Goal: Task Accomplishment & Management: Use online tool/utility

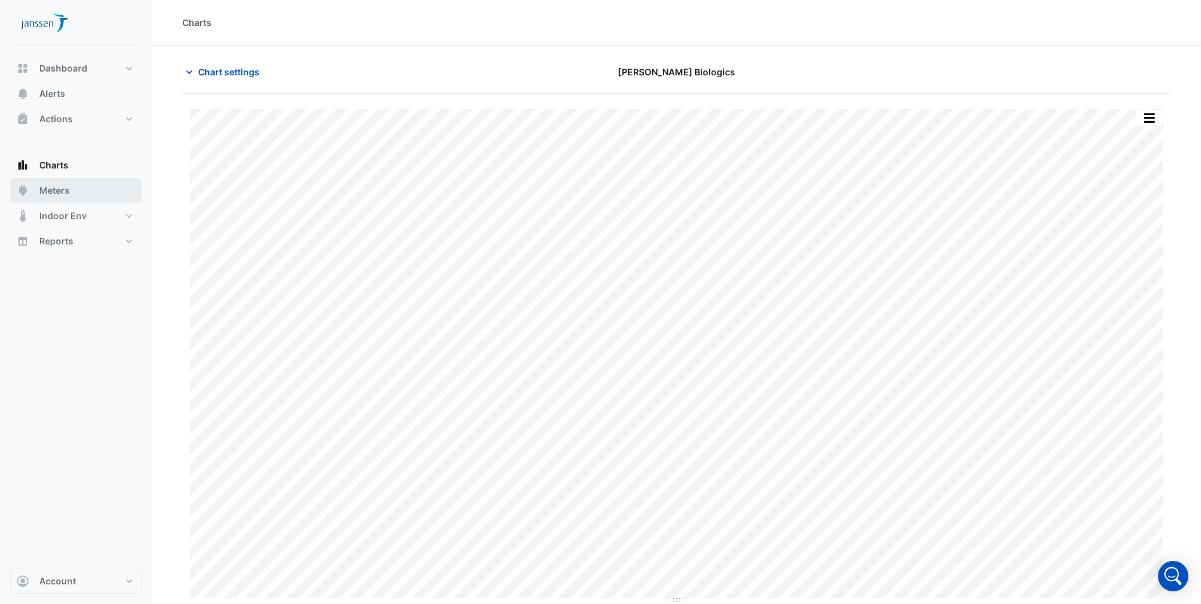
click at [46, 197] on button "Meters" at bounding box center [76, 190] width 132 height 25
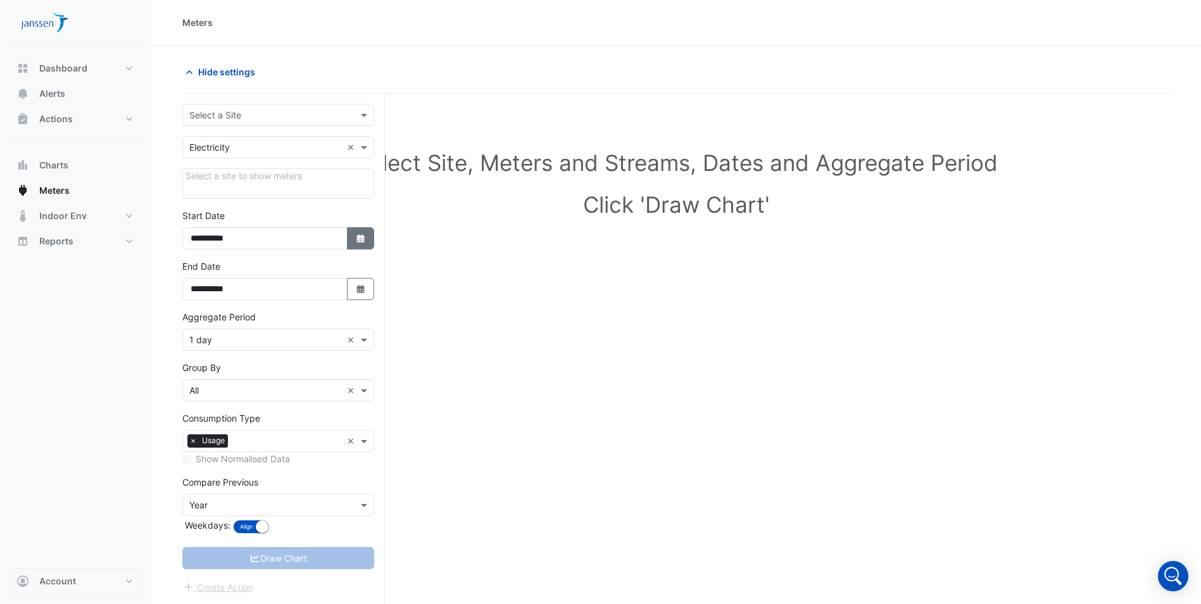
click at [362, 244] on button "Select Date" at bounding box center [361, 238] width 28 height 22
select select "*"
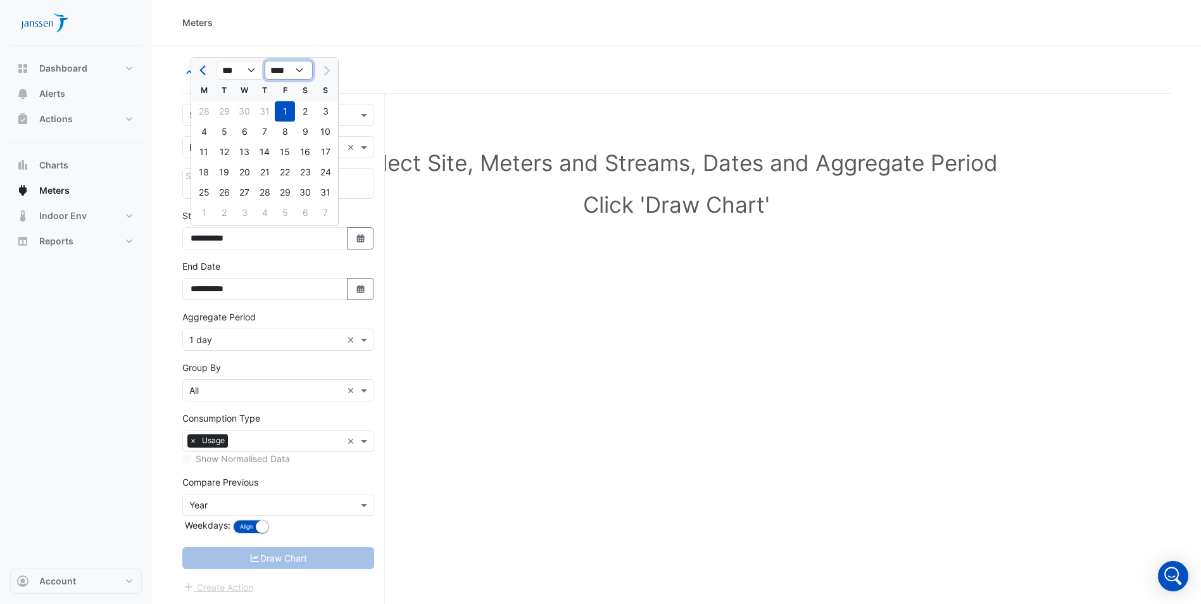
click at [298, 69] on select "**** **** **** **** **** **** **** **** **** **** ****" at bounding box center [289, 70] width 48 height 19
select select "****"
click at [265, 61] on select "**** **** **** **** **** **** **** **** **** **** ****" at bounding box center [289, 70] width 48 height 19
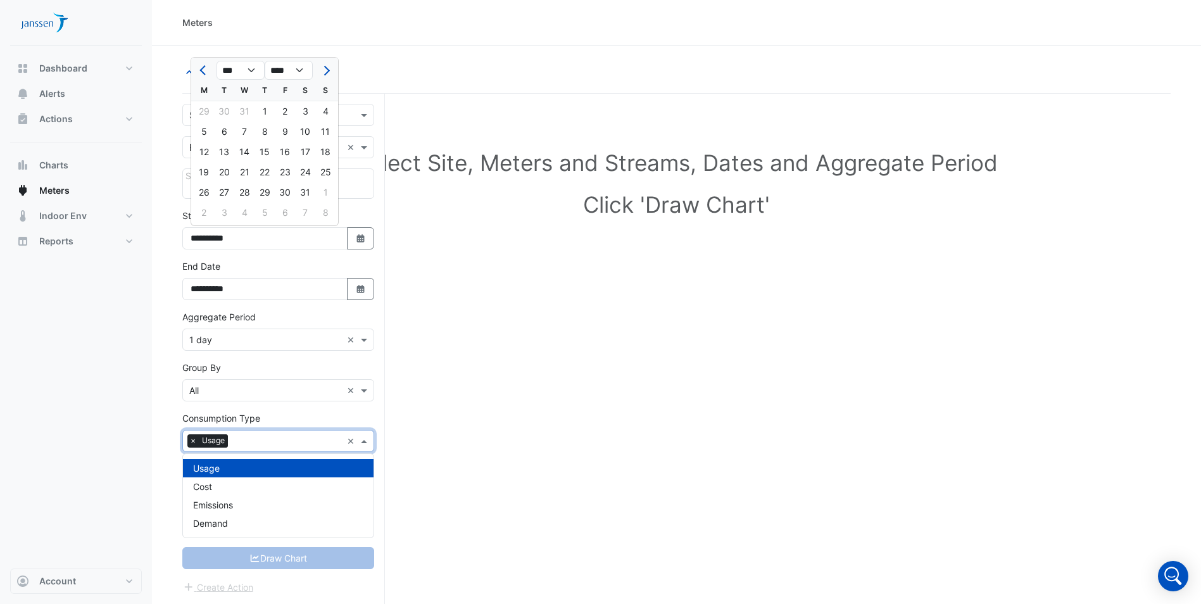
click at [362, 441] on span at bounding box center [366, 440] width 16 height 13
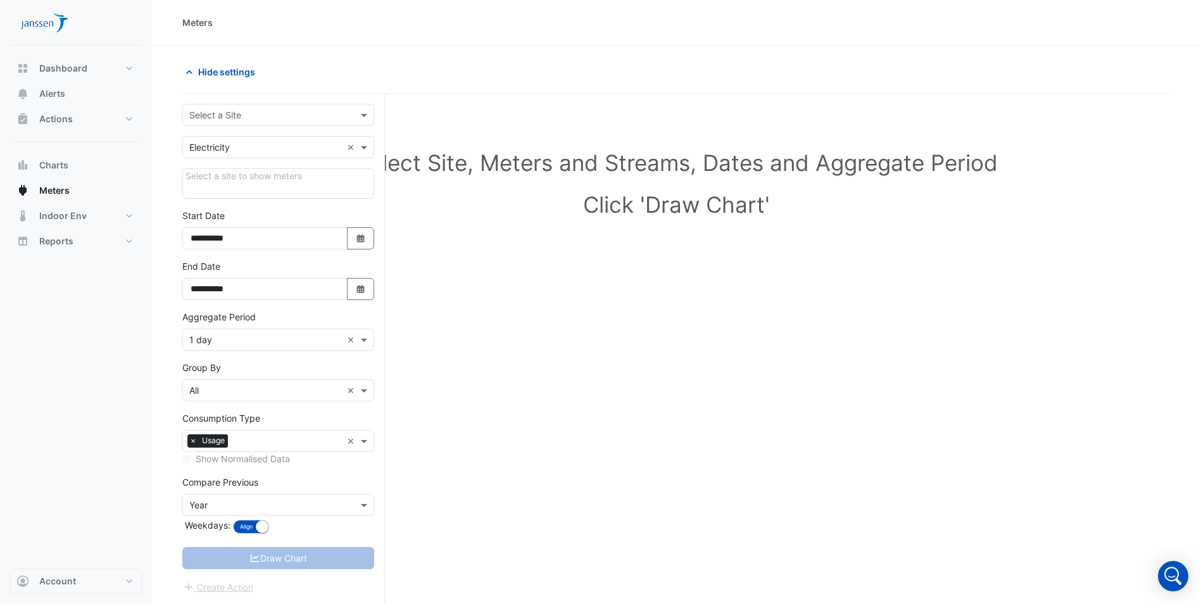
click at [274, 565] on div "Draw Chart" at bounding box center [278, 558] width 192 height 22
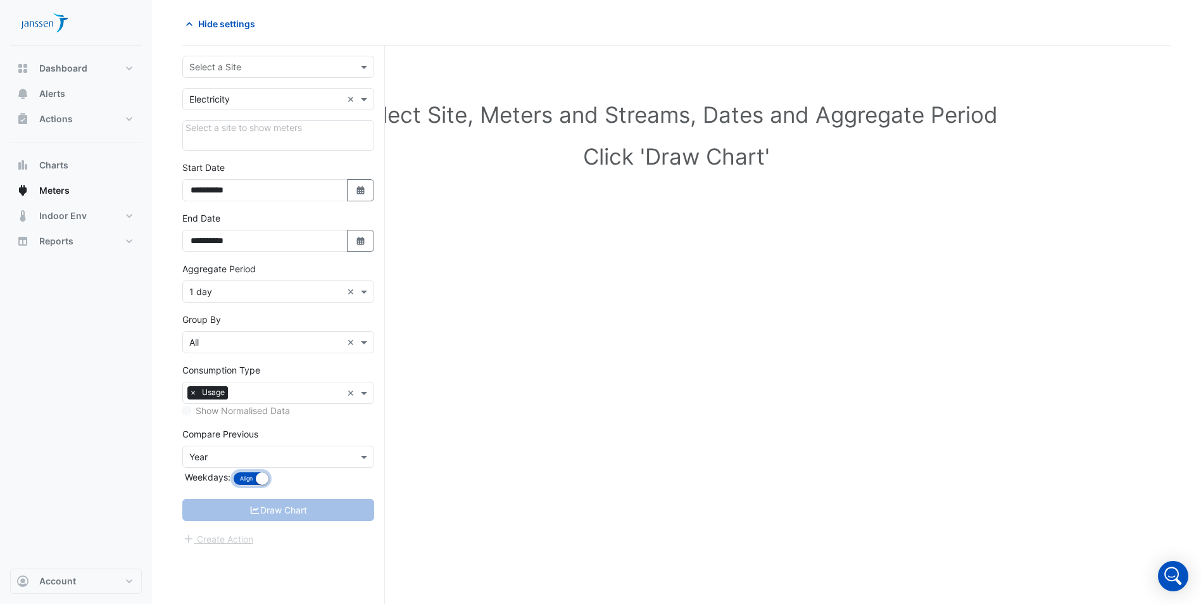
click at [253, 484] on button "Align Don't align" at bounding box center [251, 479] width 36 height 14
click at [253, 484] on button "Align Don't align" at bounding box center [258, 479] width 51 height 14
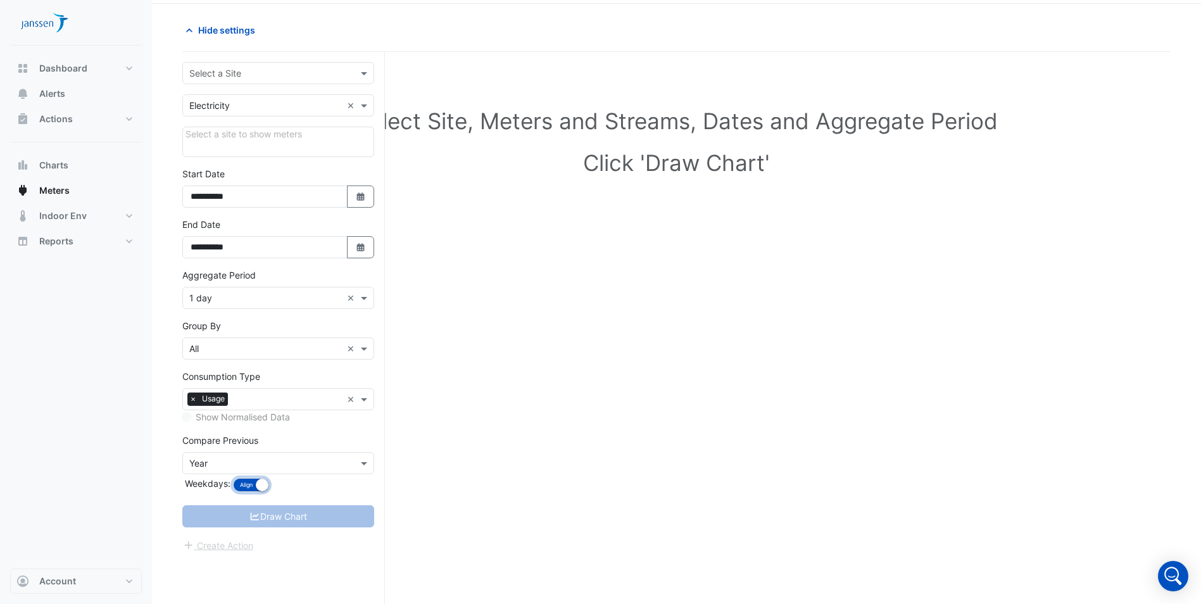
scroll to position [0, 0]
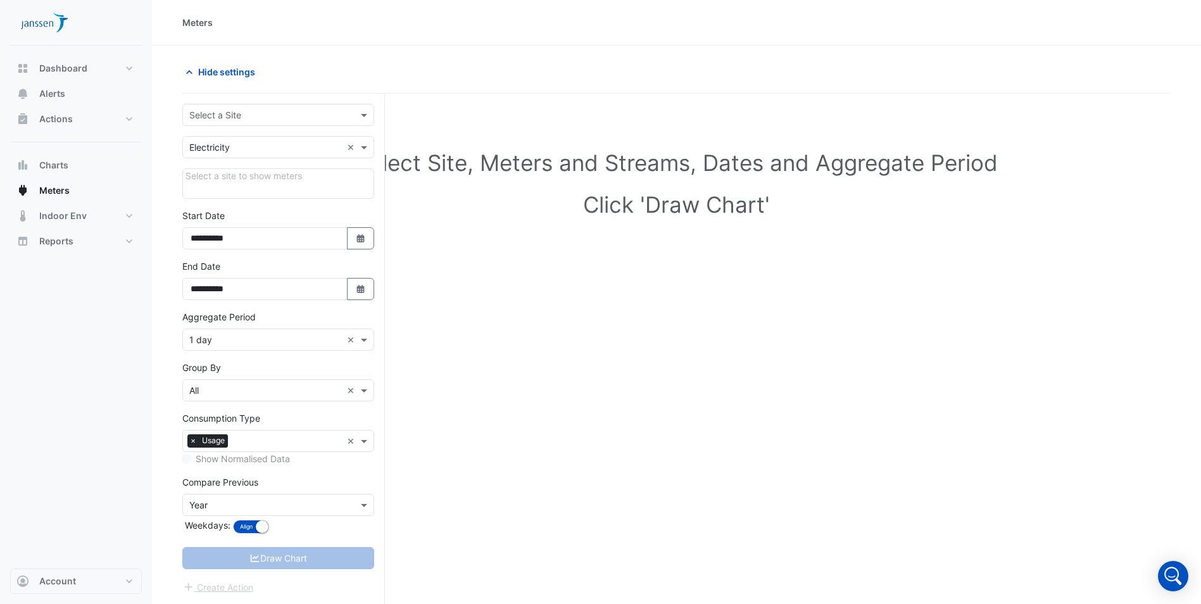
click at [282, 182] on div "Select a site to show meters" at bounding box center [278, 183] width 192 height 30
click at [277, 172] on div "Select a site to show meters" at bounding box center [278, 183] width 192 height 30
click at [262, 150] on input "text" at bounding box center [265, 147] width 153 height 13
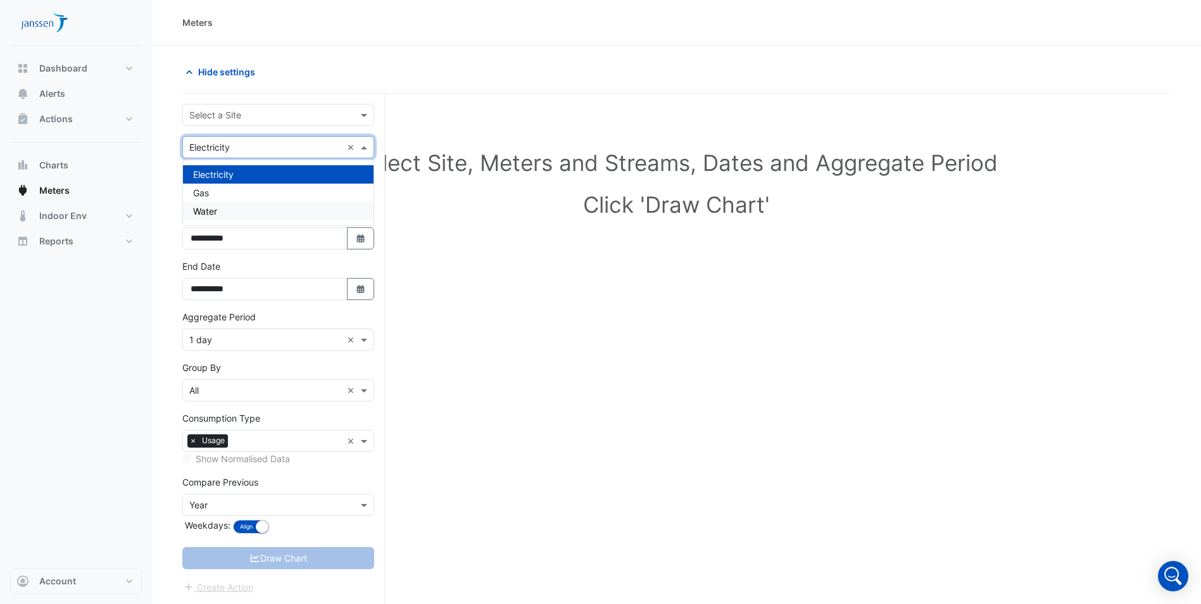
click at [258, 206] on div "Water" at bounding box center [278, 211] width 191 height 18
click at [192, 446] on span "×" at bounding box center [192, 440] width 11 height 13
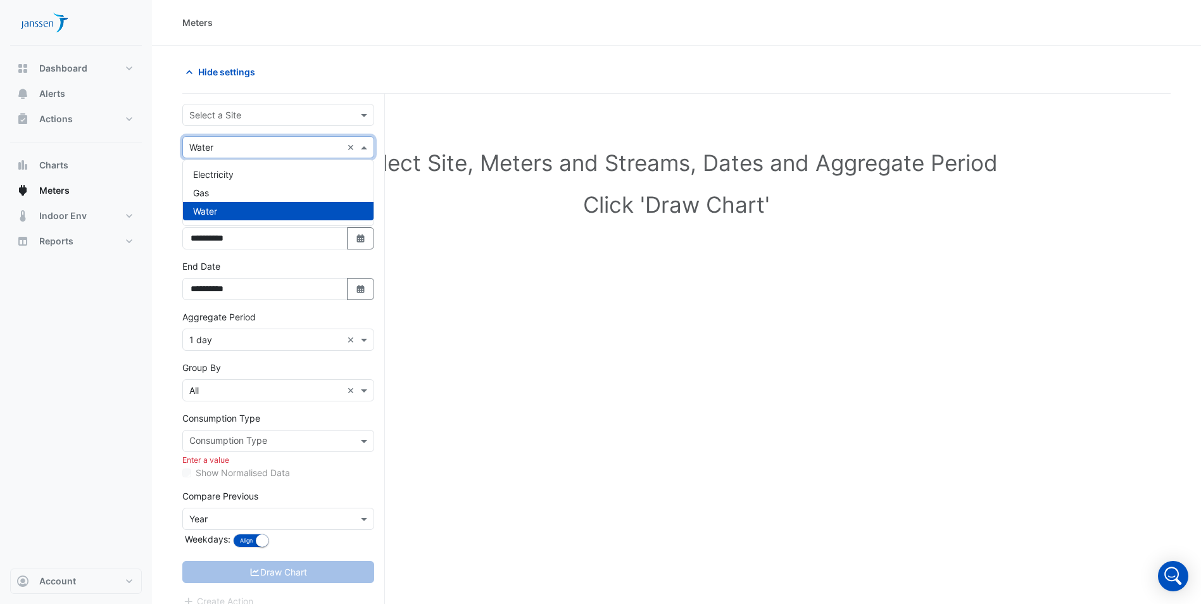
click at [210, 148] on input "text" at bounding box center [265, 147] width 153 height 13
click at [214, 169] on span "Electricity" at bounding box center [213, 174] width 41 height 11
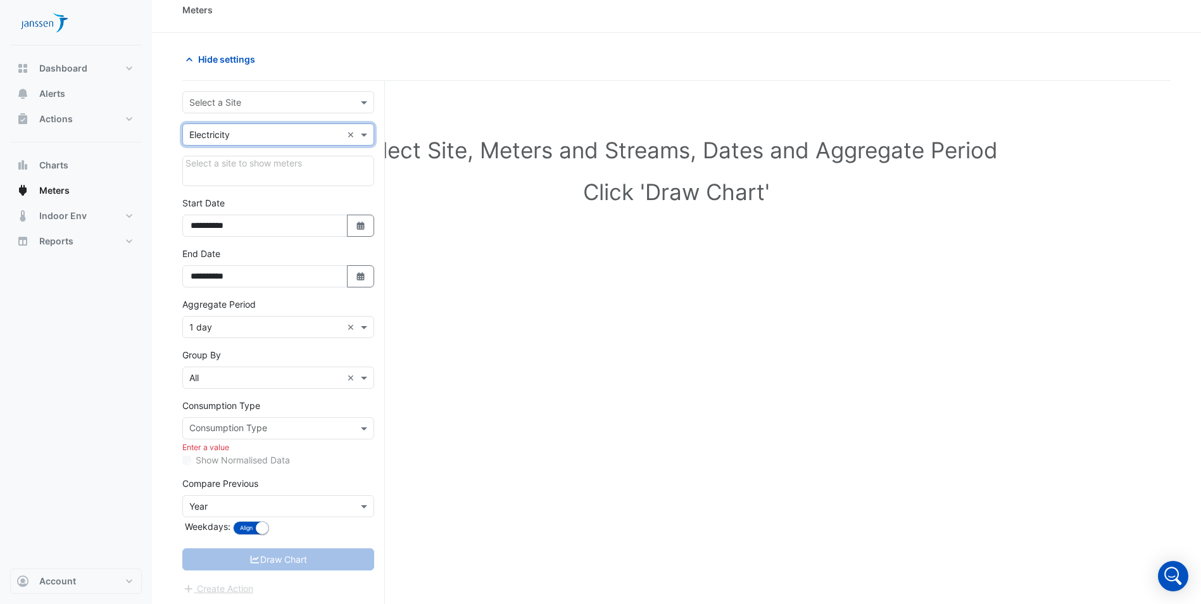
scroll to position [48, 0]
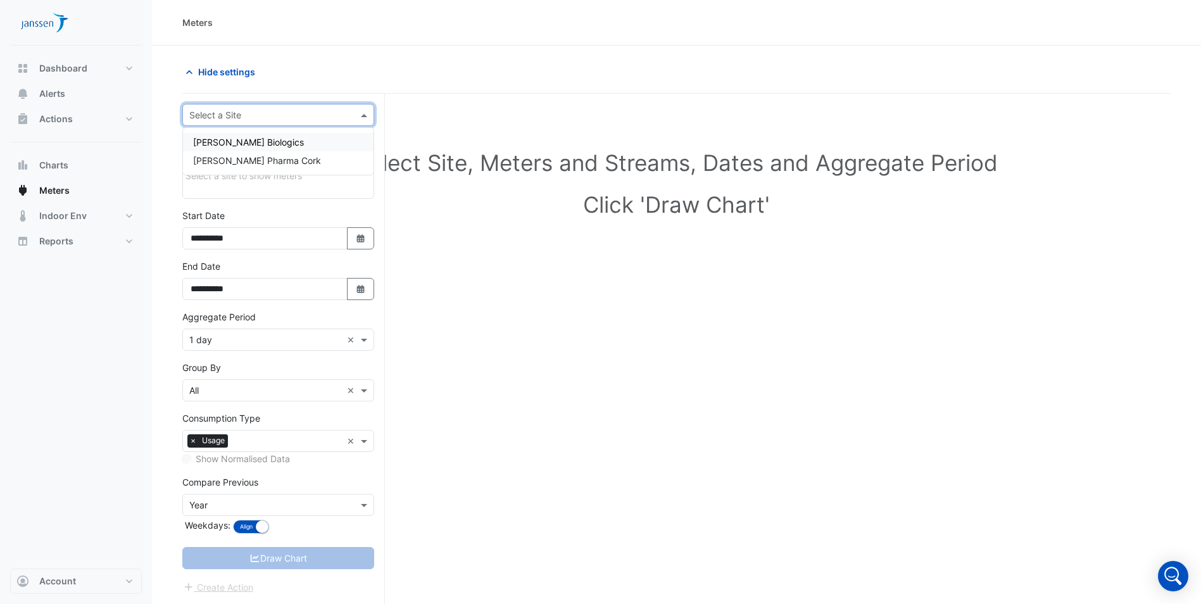
click at [360, 115] on span at bounding box center [366, 114] width 16 height 13
click at [336, 146] on div "[PERSON_NAME] Biologics" at bounding box center [278, 142] width 191 height 18
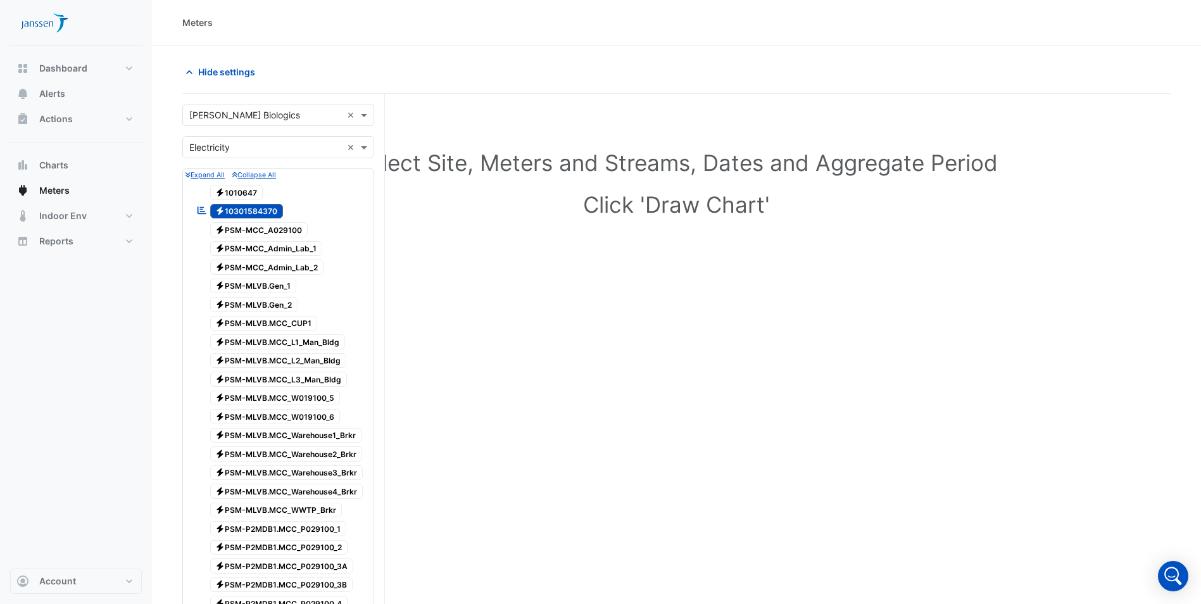
click at [236, 189] on span "Electricity 1010647" at bounding box center [236, 192] width 53 height 15
click at [238, 208] on span "Electricity 10301584370" at bounding box center [246, 211] width 73 height 15
click at [395, 230] on div "Select Site, Meters and Streams, Dates and Aggregate Period Click 'Draw Chart'" at bounding box center [676, 186] width 988 height 155
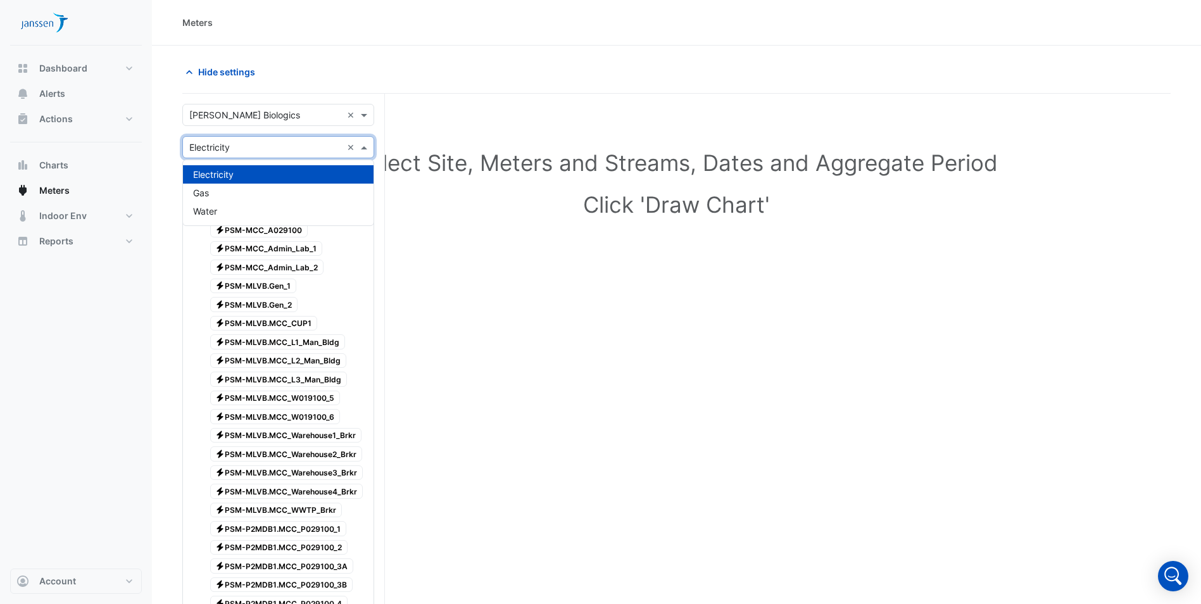
click at [332, 155] on div "× Electricity ×" at bounding box center [278, 147] width 192 height 22
click at [307, 172] on div "Electricity" at bounding box center [278, 174] width 191 height 18
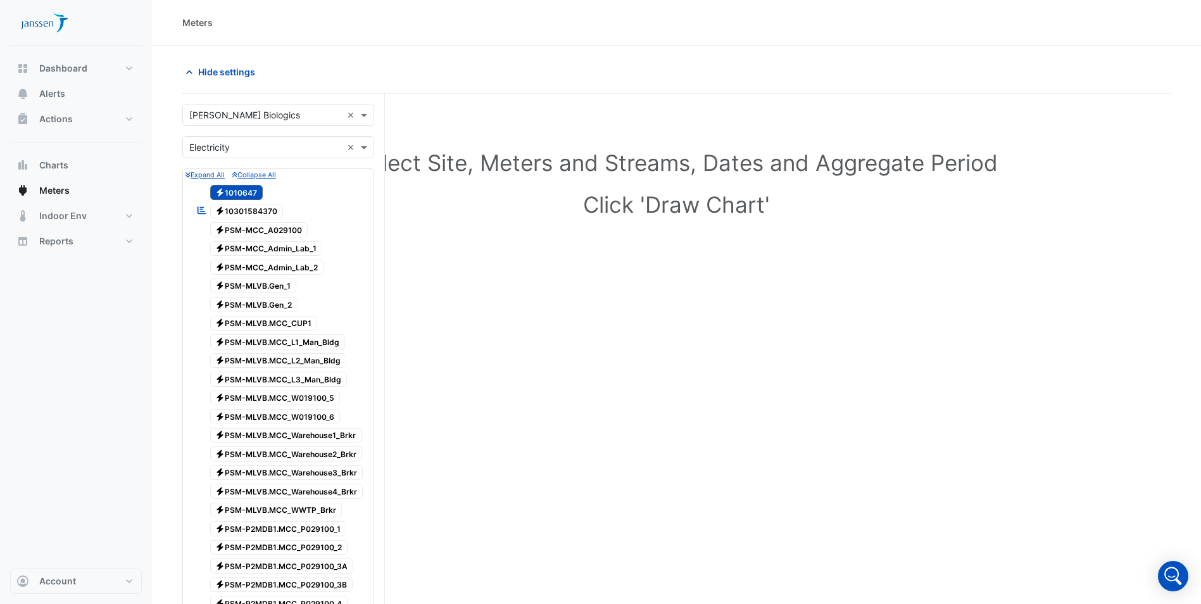
click at [254, 170] on button "Collapse All" at bounding box center [254, 174] width 44 height 11
click at [255, 175] on small "Collapse All" at bounding box center [254, 175] width 44 height 8
click at [424, 238] on div "Select Site, Meters and Streams, Dates and Aggregate Period Click 'Draw Chart'" at bounding box center [676, 186] width 988 height 155
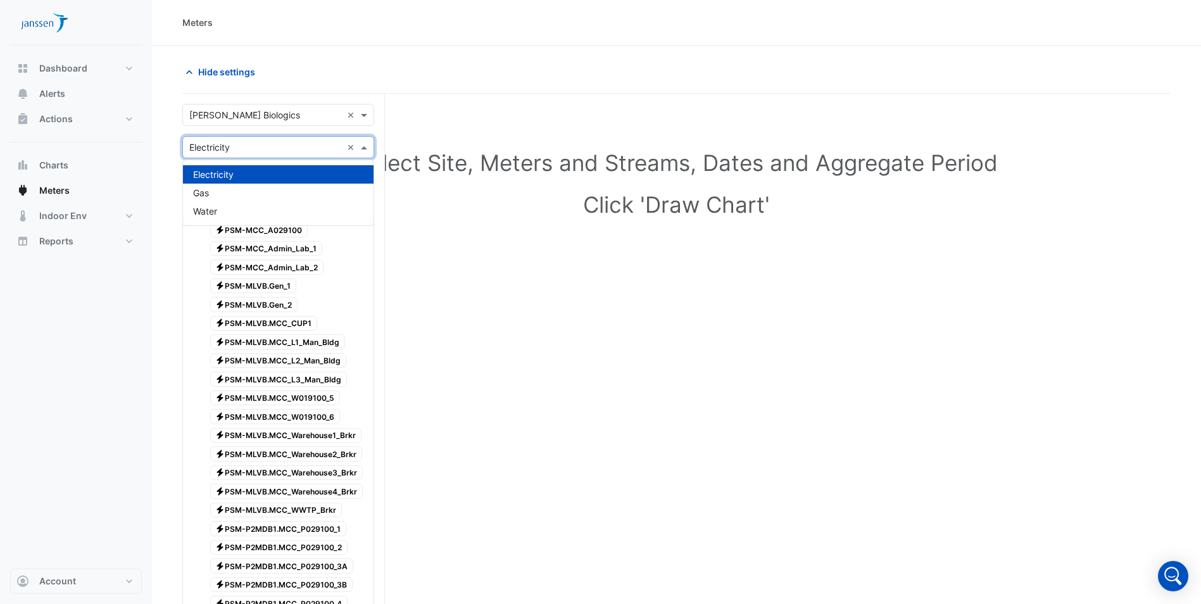
click at [369, 148] on span at bounding box center [366, 147] width 16 height 13
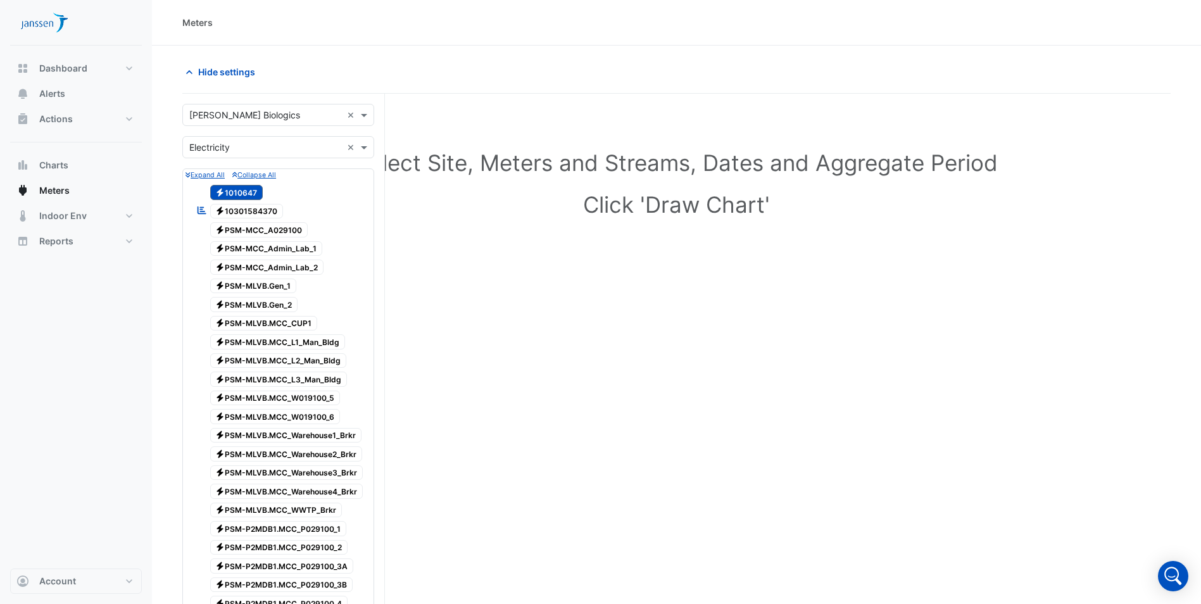
click at [235, 191] on span "Electricity 1010647" at bounding box center [236, 192] width 53 height 15
click at [239, 208] on span "Electricity 10301584370" at bounding box center [246, 211] width 73 height 15
click at [239, 193] on span "Electricity 1010647" at bounding box center [236, 192] width 53 height 15
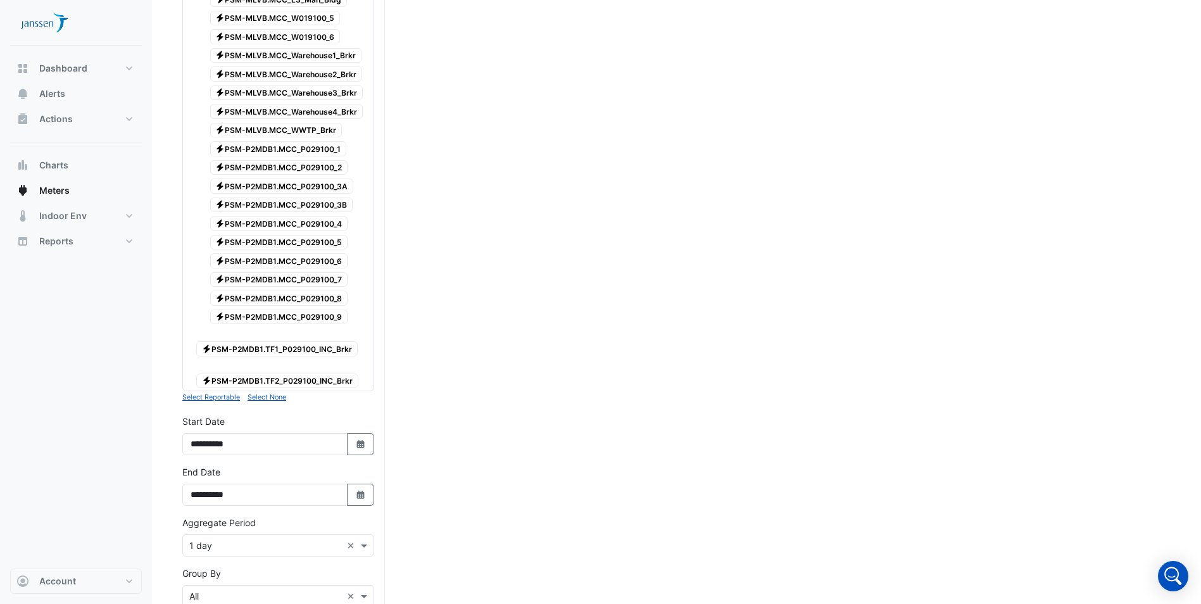
scroll to position [586, 0]
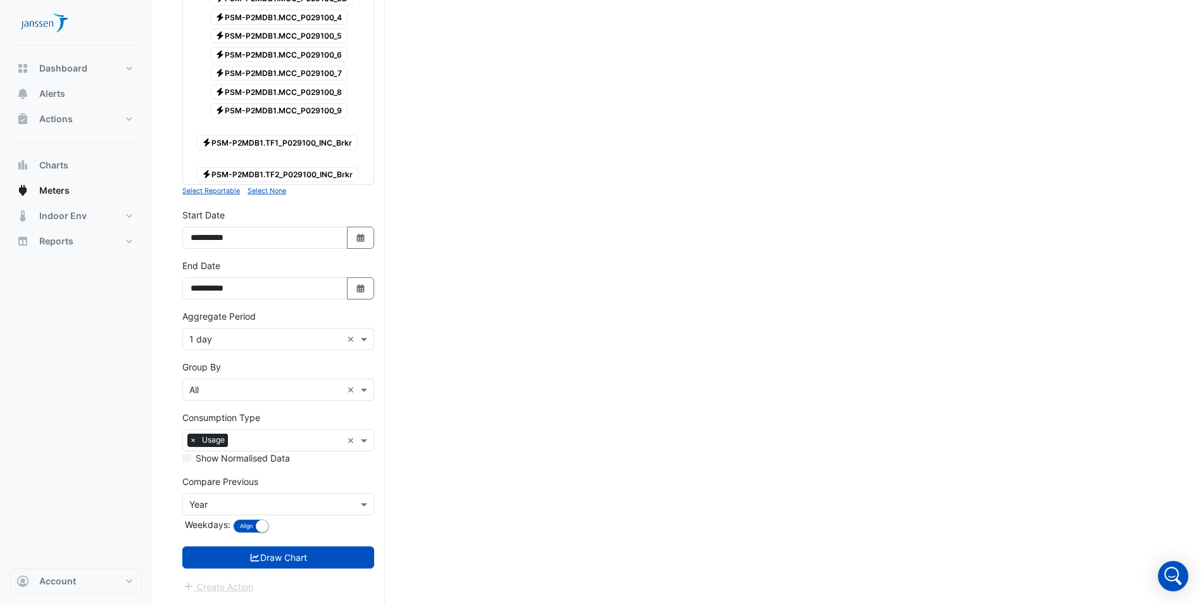
click at [220, 192] on small "Select Reportable" at bounding box center [211, 191] width 58 height 8
click at [359, 239] on icon "button" at bounding box center [361, 238] width 8 height 8
select select "*"
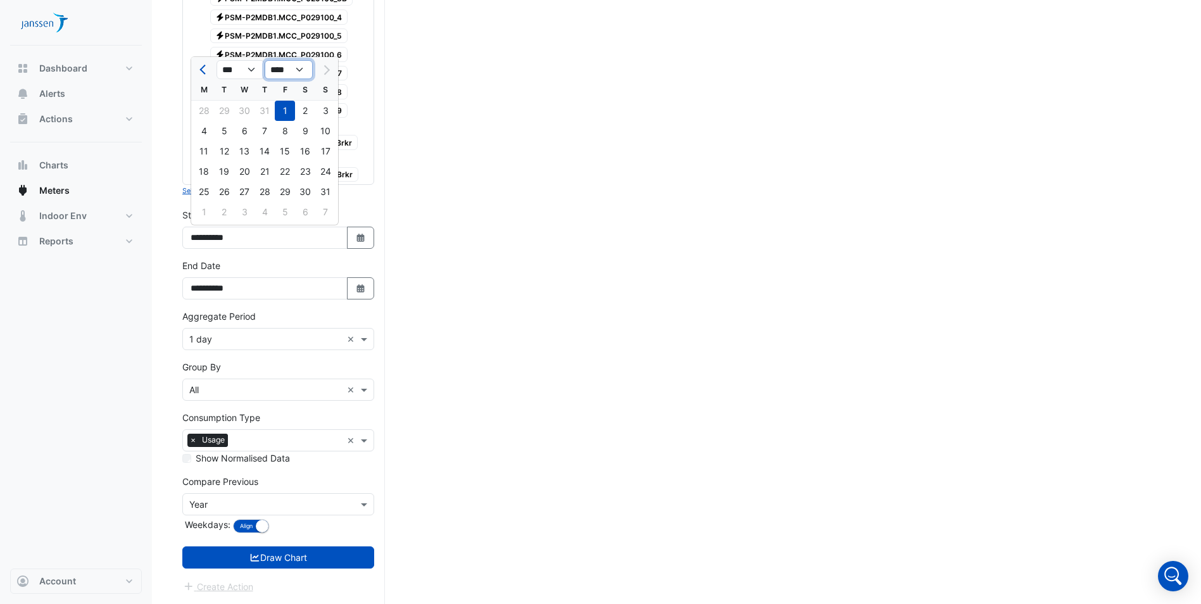
click at [303, 72] on select "**** **** **** **** **** **** **** **** **** **** ****" at bounding box center [289, 69] width 48 height 19
select select "****"
click at [265, 60] on select "**** **** **** **** **** **** **** **** **** **** ****" at bounding box center [289, 69] width 48 height 19
click at [264, 115] on div "1" at bounding box center [265, 111] width 20 height 20
type input "**********"
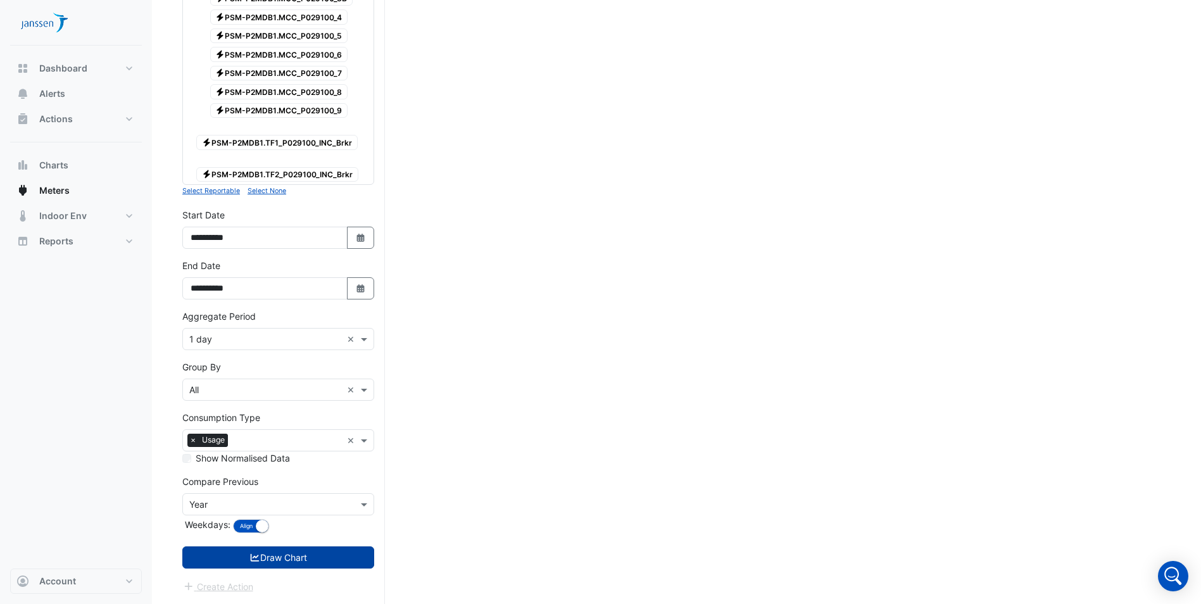
click at [274, 559] on button "Draw Chart" at bounding box center [278, 557] width 192 height 22
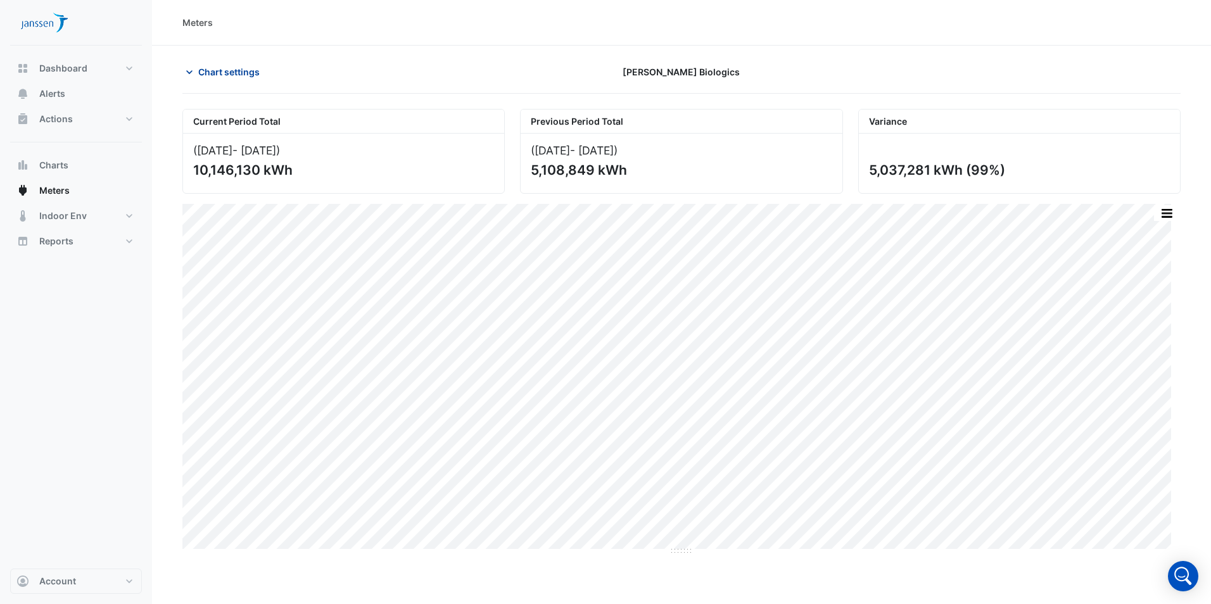
click at [199, 74] on span "Chart settings" at bounding box center [228, 71] width 61 height 13
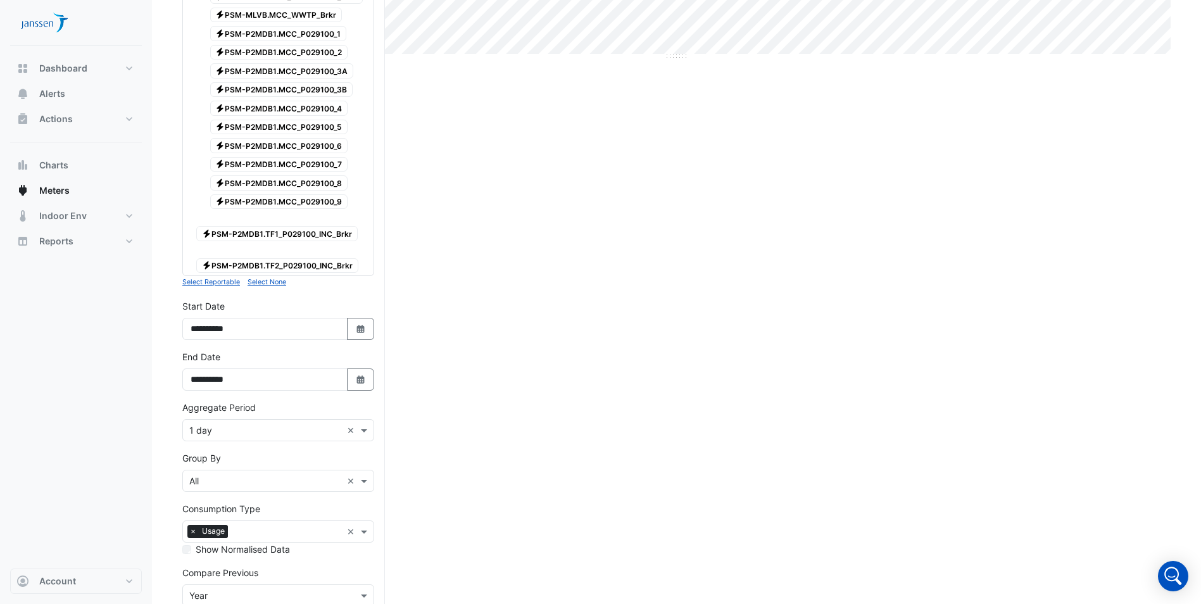
scroll to position [586, 0]
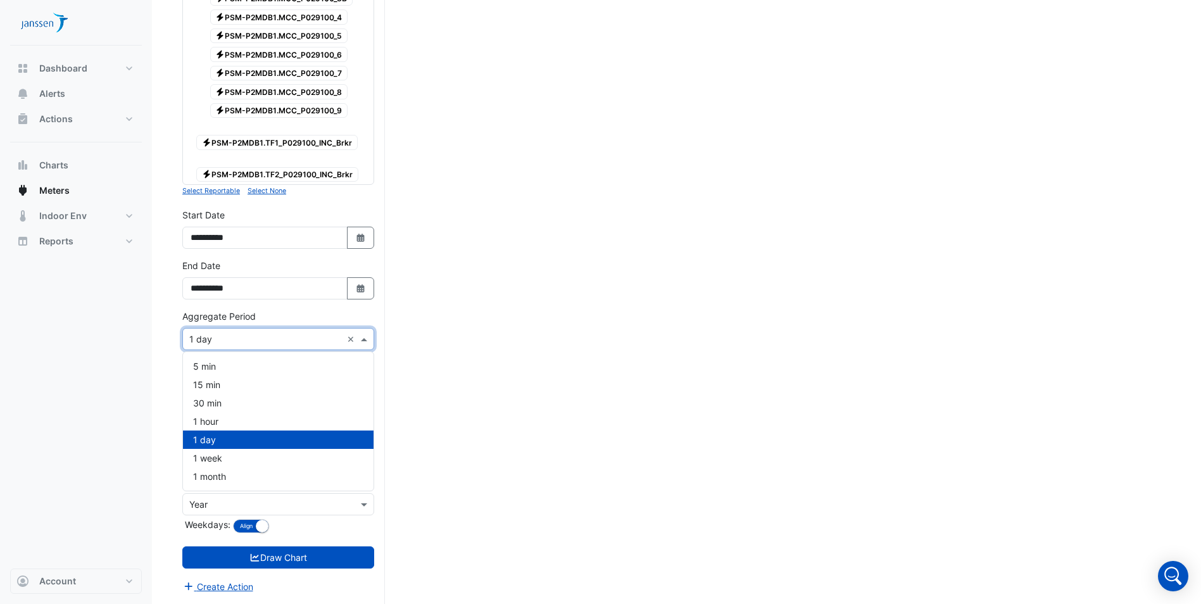
click at [361, 339] on span at bounding box center [366, 338] width 16 height 13
click at [303, 380] on div "15 min" at bounding box center [278, 385] width 191 height 18
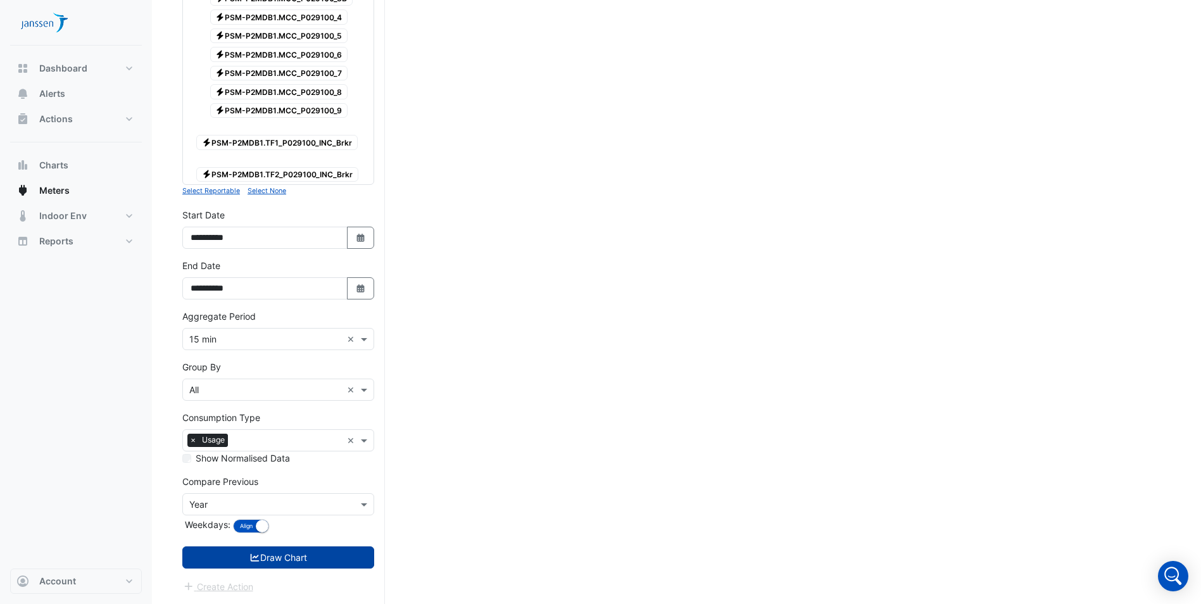
click at [251, 558] on icon "submit" at bounding box center [255, 558] width 9 height 8
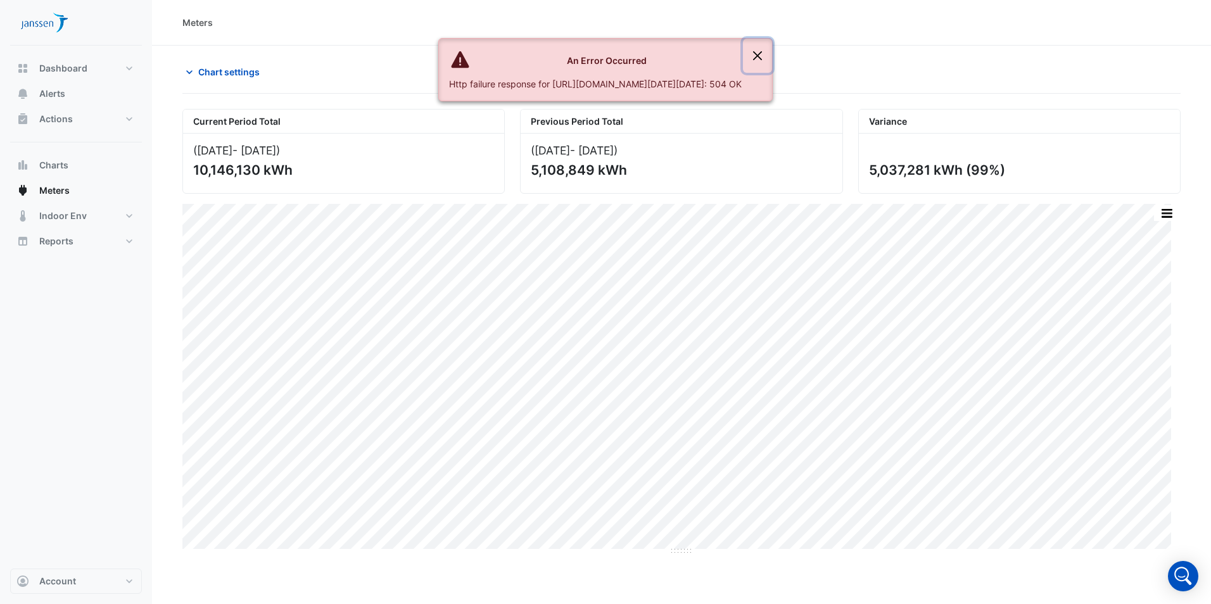
click at [772, 53] on button "Close" at bounding box center [757, 56] width 29 height 34
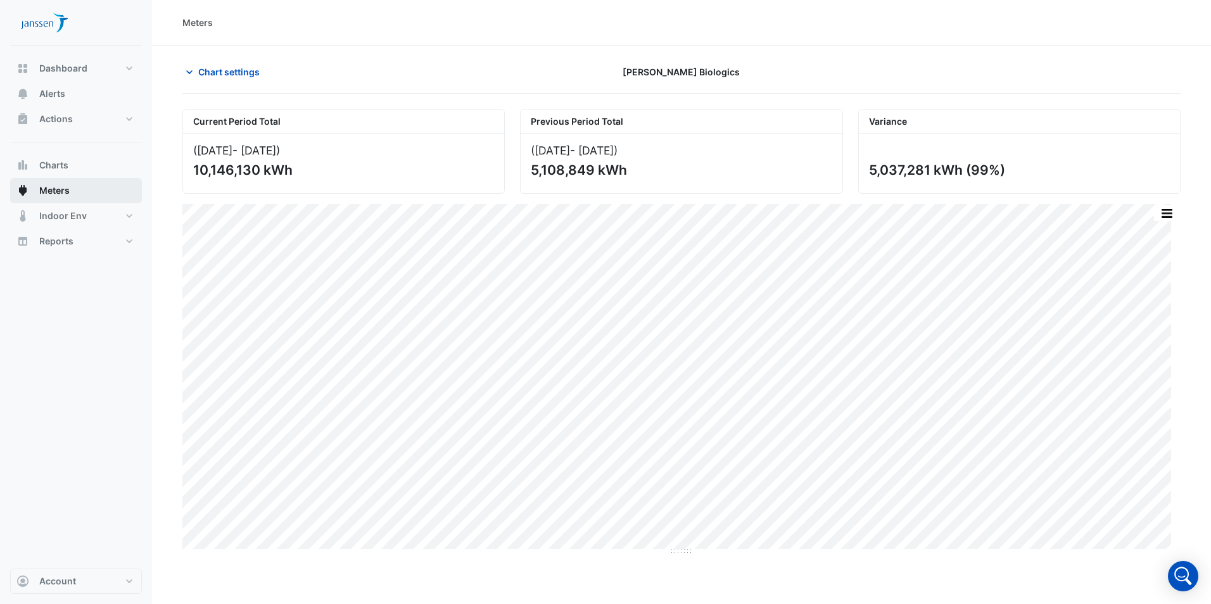
click at [46, 191] on span "Meters" at bounding box center [54, 190] width 30 height 13
click at [216, 60] on section "Chart settings [PERSON_NAME] Biologics Current Period Total ([DATE] - [DATE] ) …" at bounding box center [681, 301] width 1059 height 510
click at [219, 75] on span "Chart settings" at bounding box center [228, 71] width 61 height 13
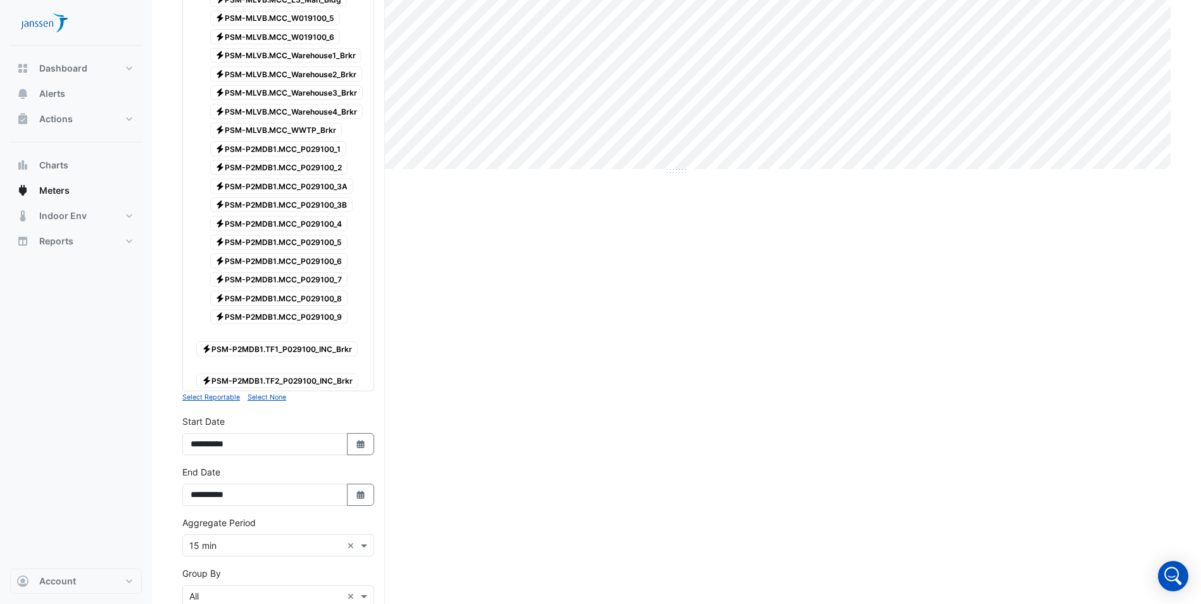
scroll to position [586, 0]
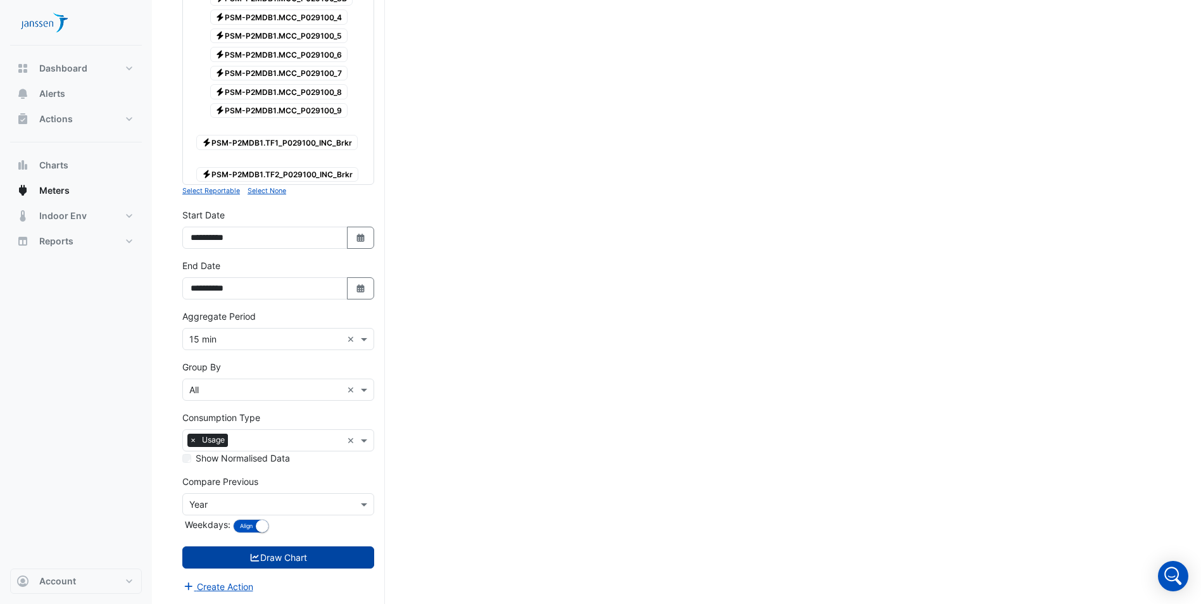
click at [341, 339] on input "text" at bounding box center [265, 339] width 153 height 13
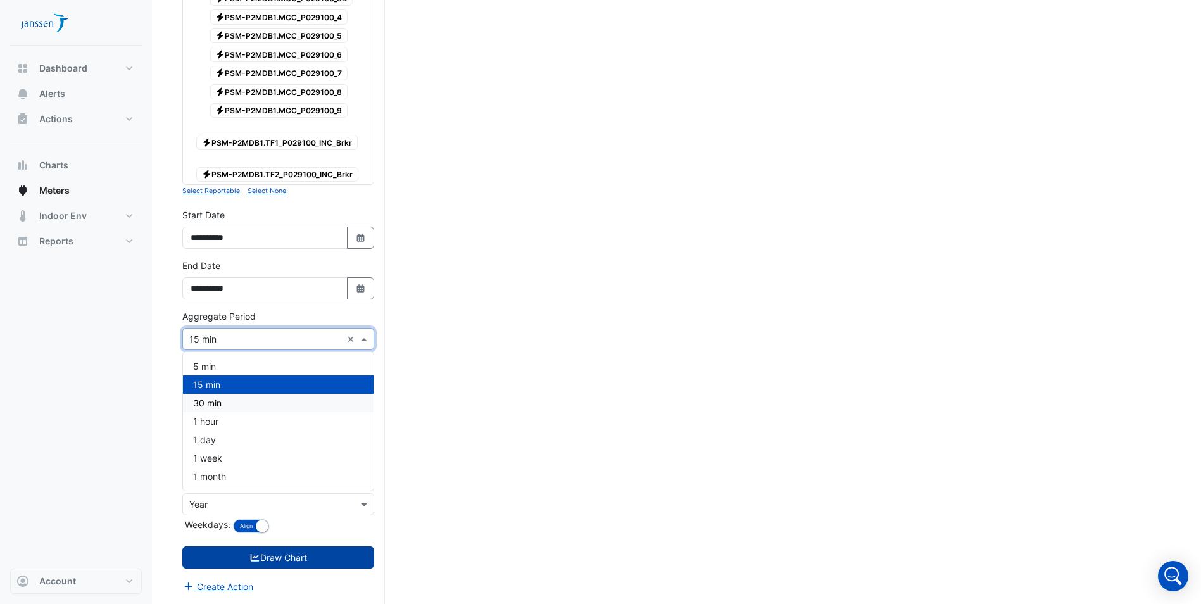
click at [327, 396] on div "30 min" at bounding box center [278, 403] width 191 height 18
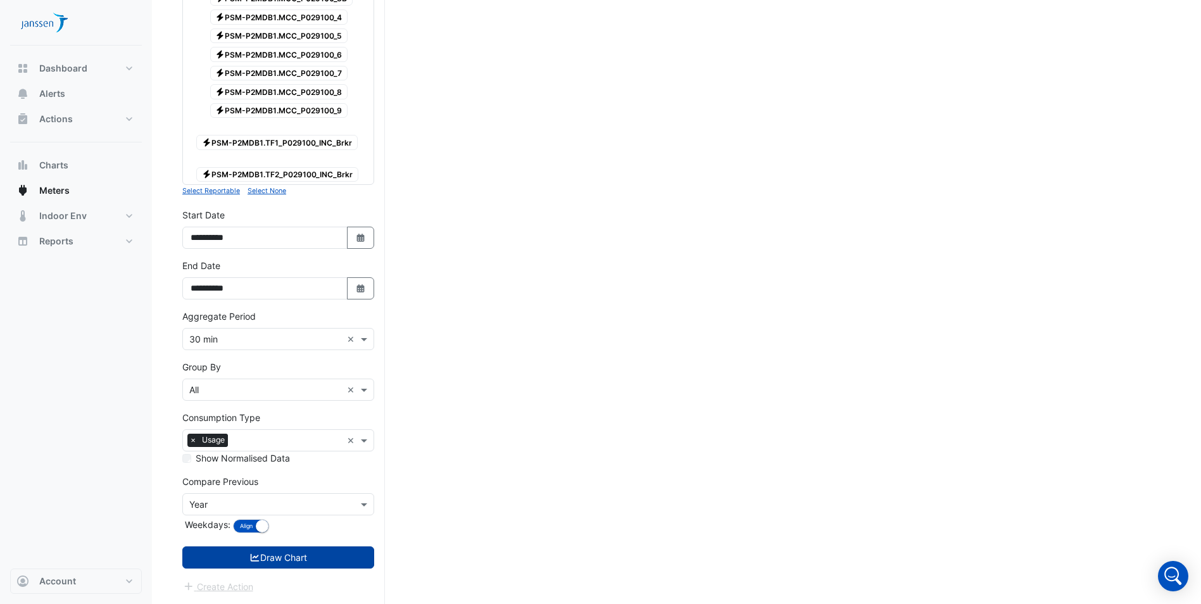
click at [312, 555] on button "Draw Chart" at bounding box center [278, 557] width 192 height 22
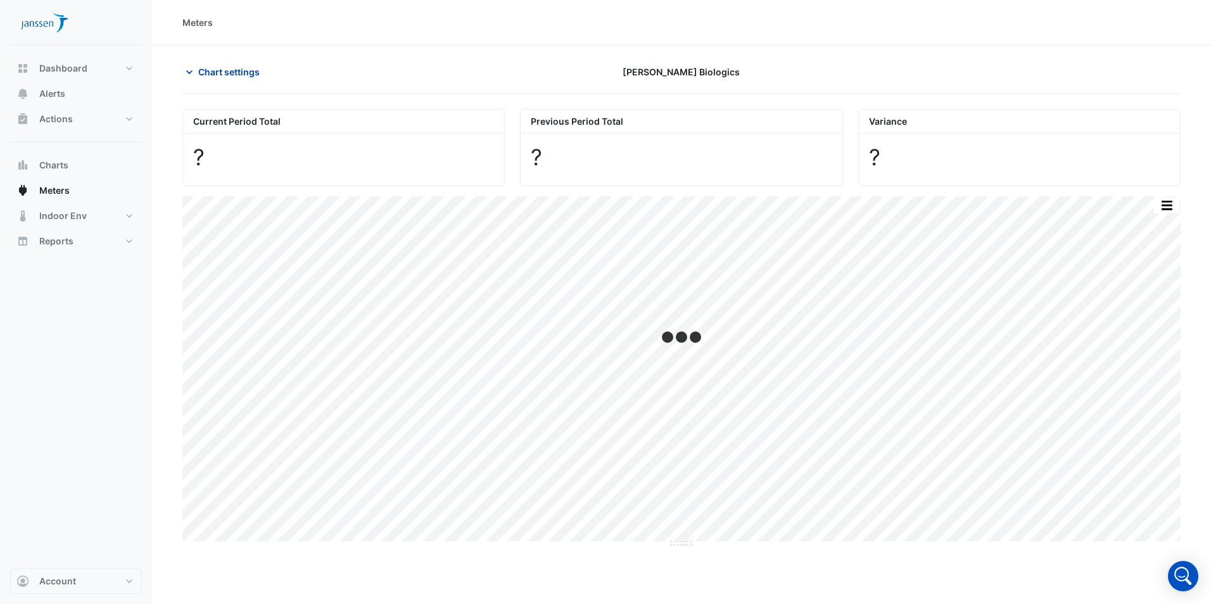
click at [234, 72] on span "Chart settings" at bounding box center [228, 71] width 61 height 13
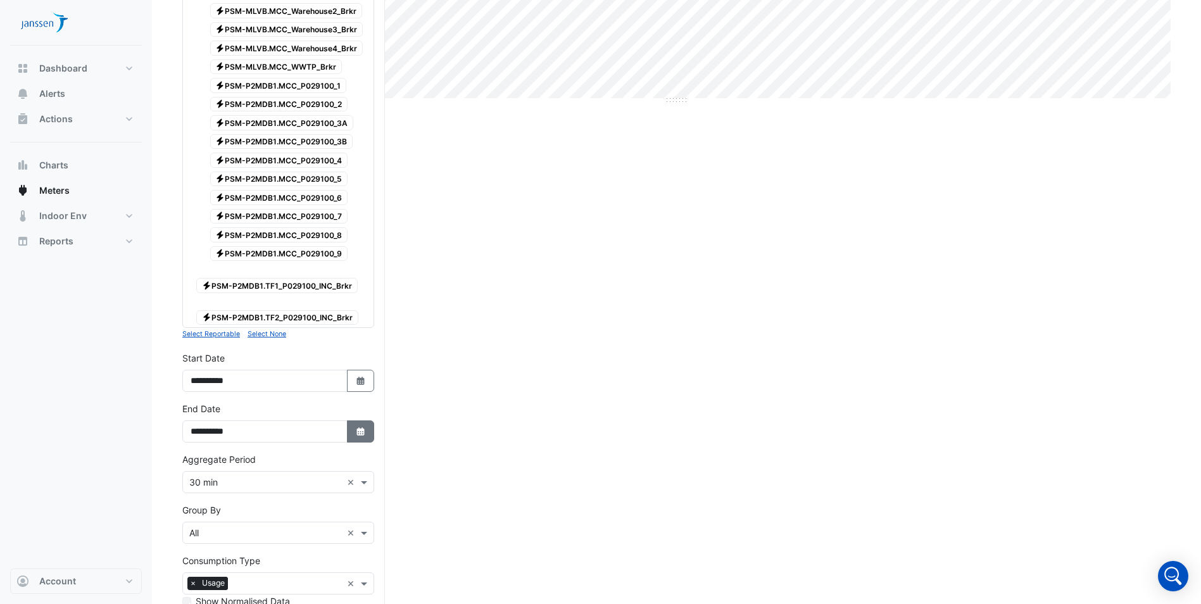
scroll to position [586, 0]
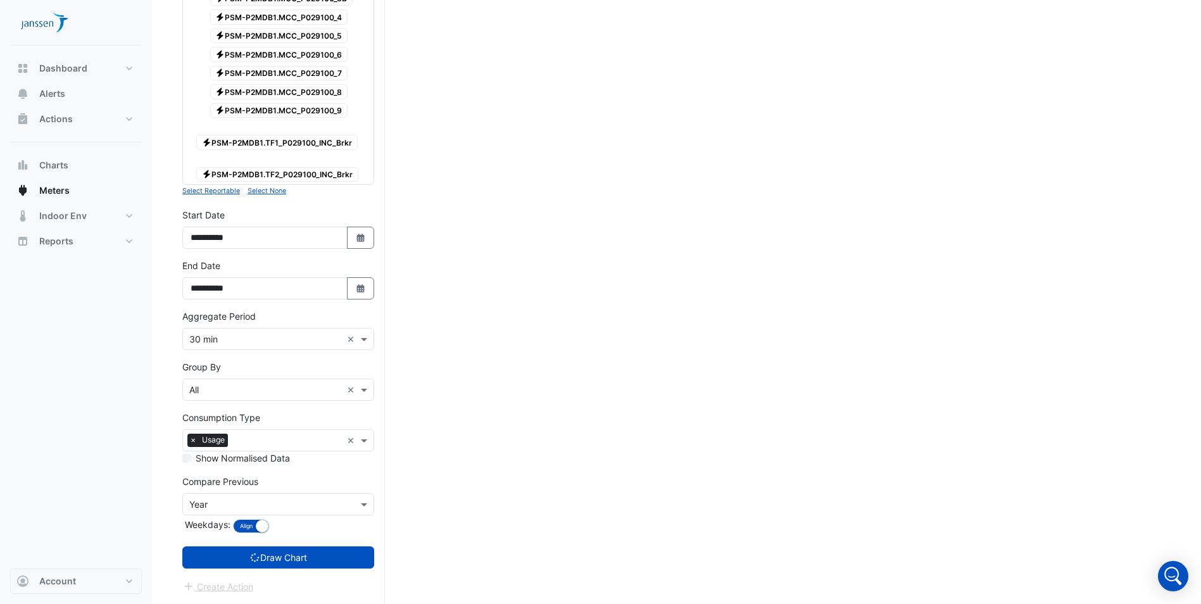
click at [328, 341] on input "text" at bounding box center [265, 339] width 153 height 13
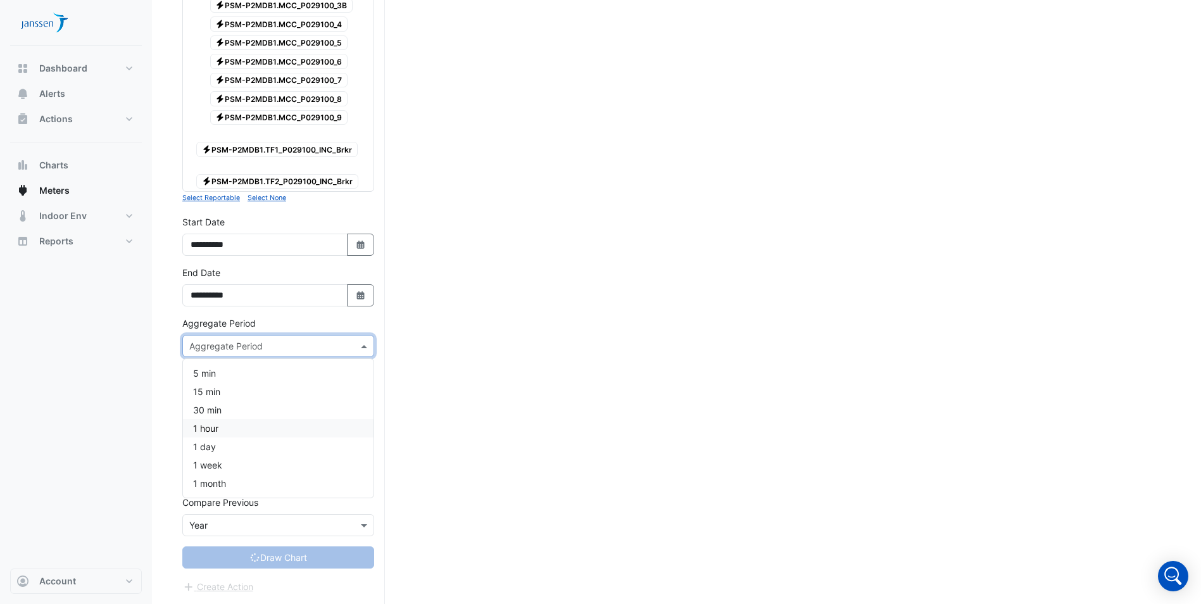
click at [330, 436] on div "1 hour" at bounding box center [278, 428] width 191 height 18
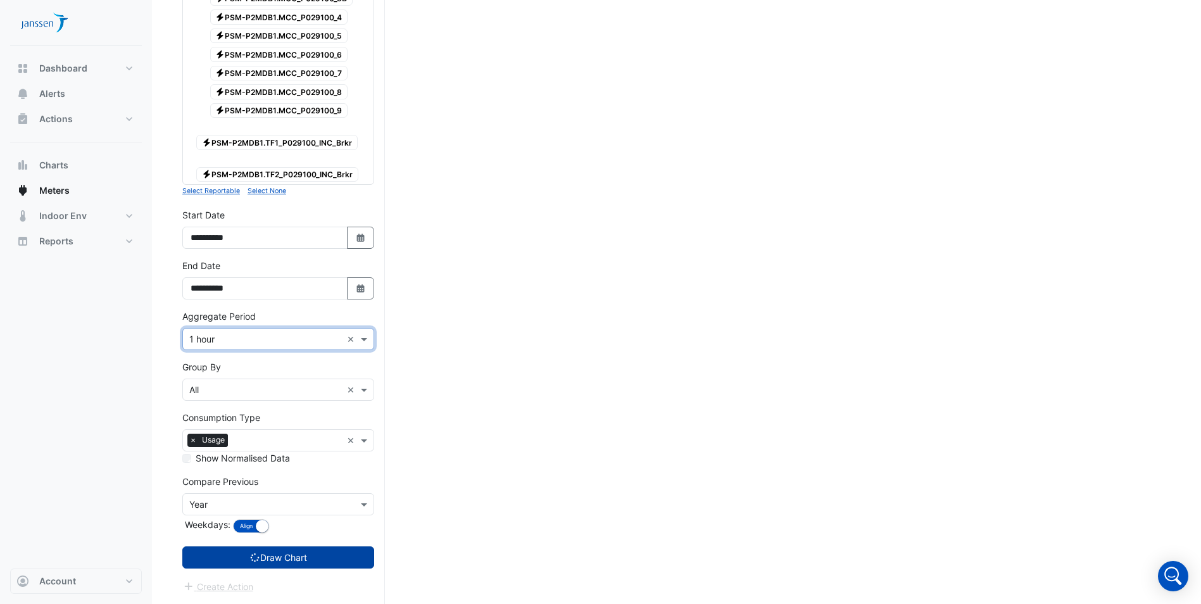
click at [313, 550] on button "Draw Chart" at bounding box center [278, 557] width 192 height 22
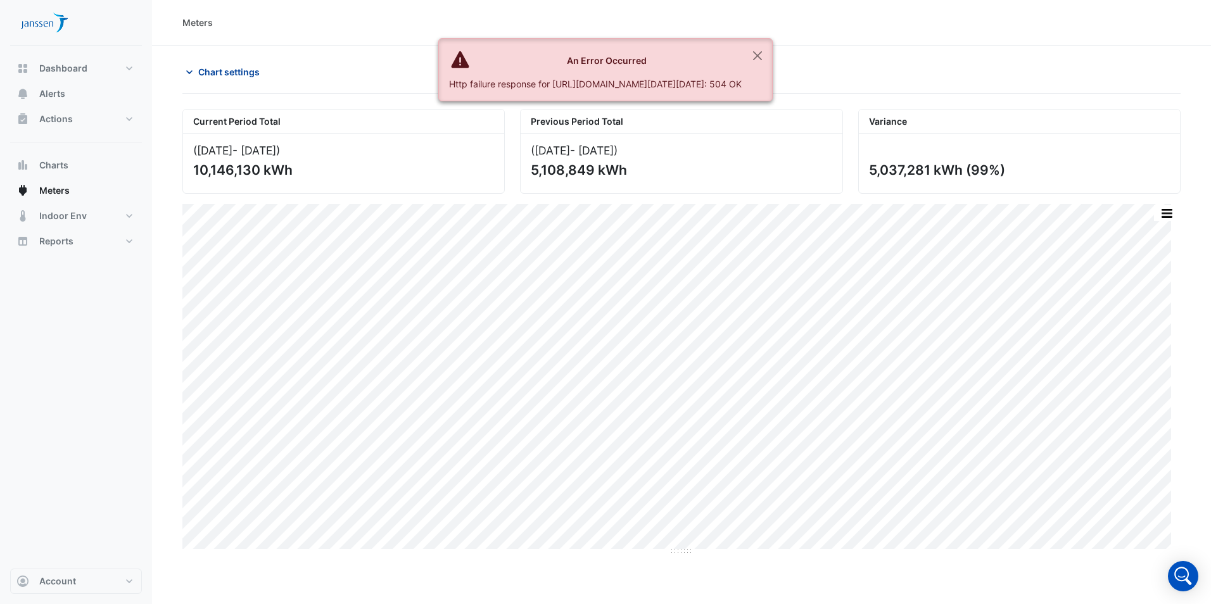
click at [216, 73] on span "Chart settings" at bounding box center [228, 71] width 61 height 13
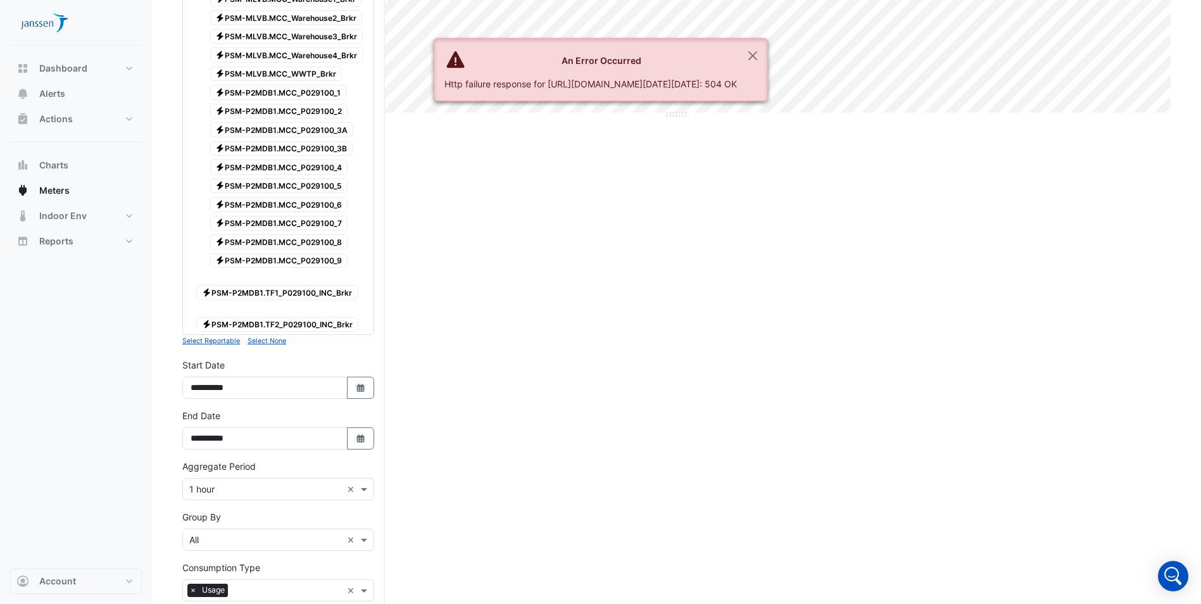
scroll to position [586, 0]
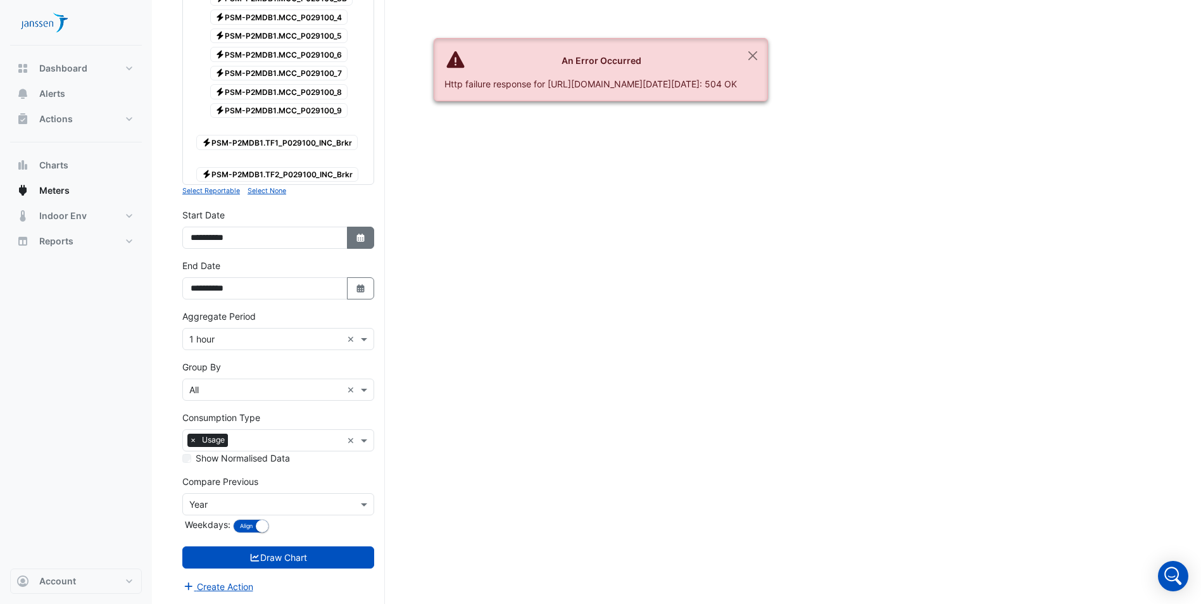
click at [357, 244] on button "Select Date" at bounding box center [361, 238] width 28 height 22
select select "*"
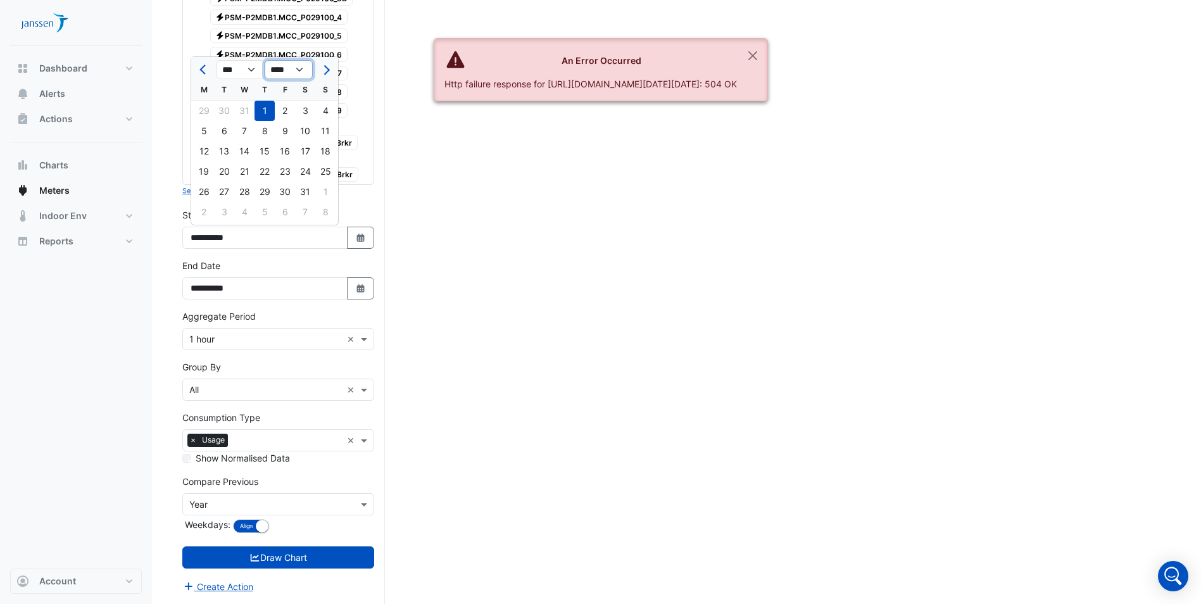
click at [286, 72] on select "**** **** **** **** **** **** **** **** **** **** **** ****" at bounding box center [289, 69] width 48 height 19
select select "****"
click at [265, 60] on select "**** **** **** **** **** **** **** **** **** **** **** ****" at bounding box center [289, 69] width 48 height 19
click at [234, 562] on button "Draw Chart" at bounding box center [278, 557] width 192 height 22
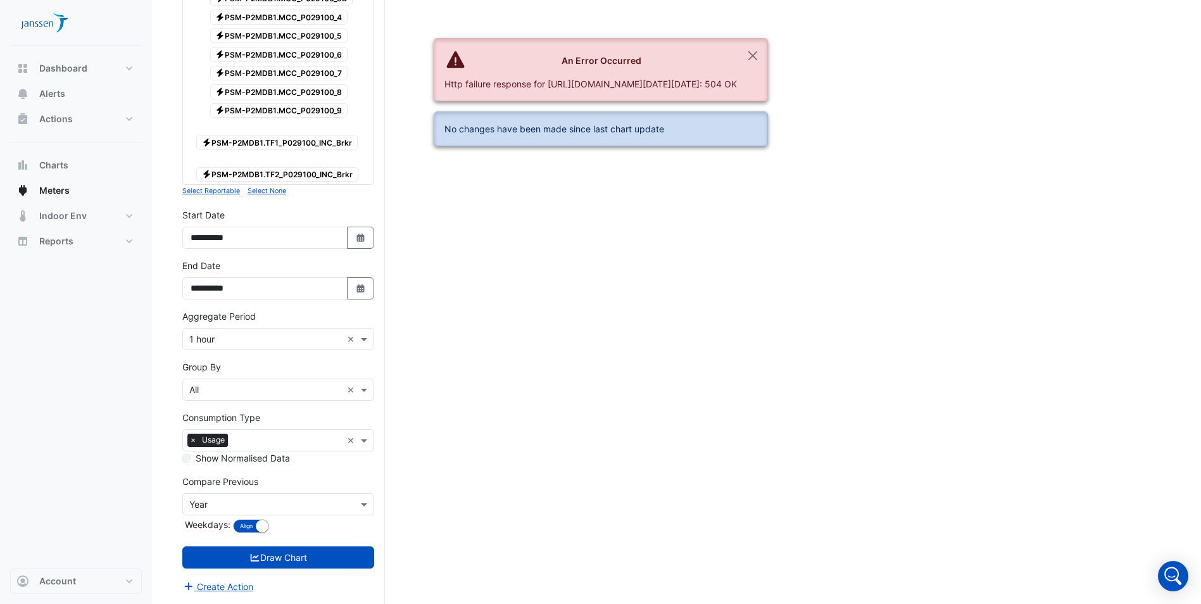
click at [347, 215] on div "**********" at bounding box center [278, 228] width 192 height 41
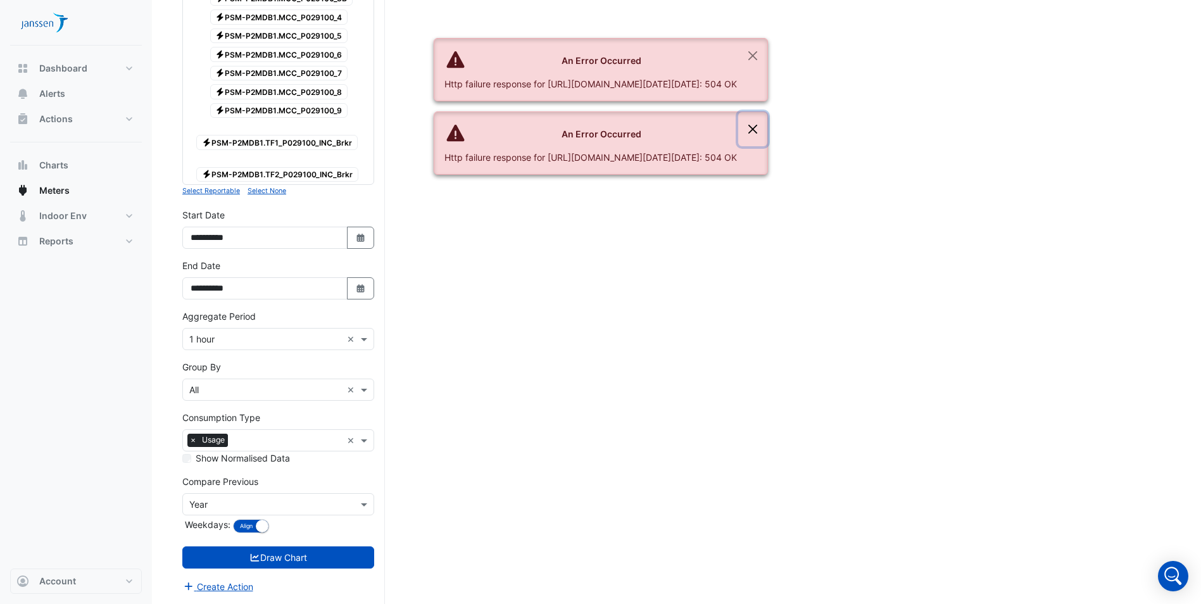
click at [767, 146] on button "Close" at bounding box center [752, 129] width 29 height 34
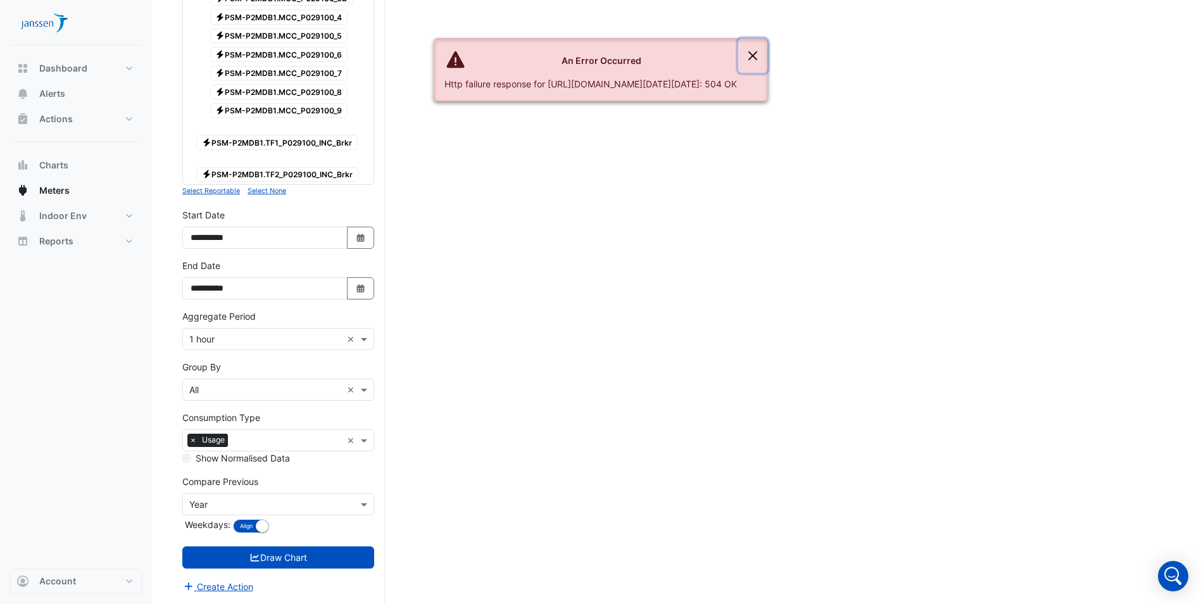
click at [767, 58] on button "Close" at bounding box center [752, 56] width 29 height 34
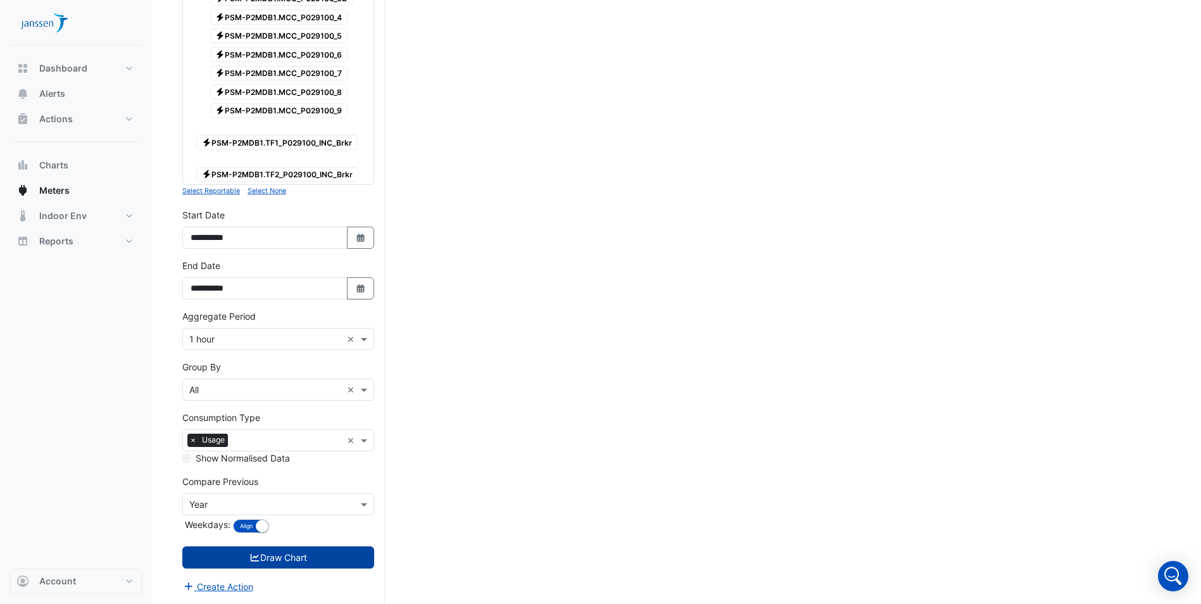
click at [300, 553] on button "Draw Chart" at bounding box center [278, 557] width 192 height 22
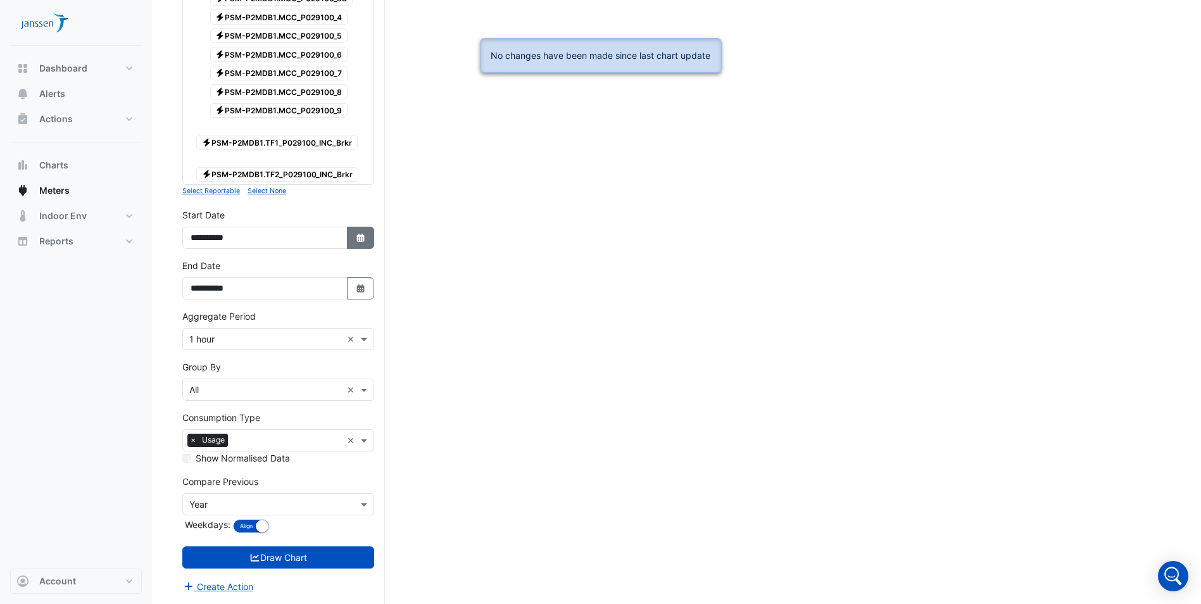
click at [360, 235] on icon "button" at bounding box center [361, 238] width 8 height 8
select select "*"
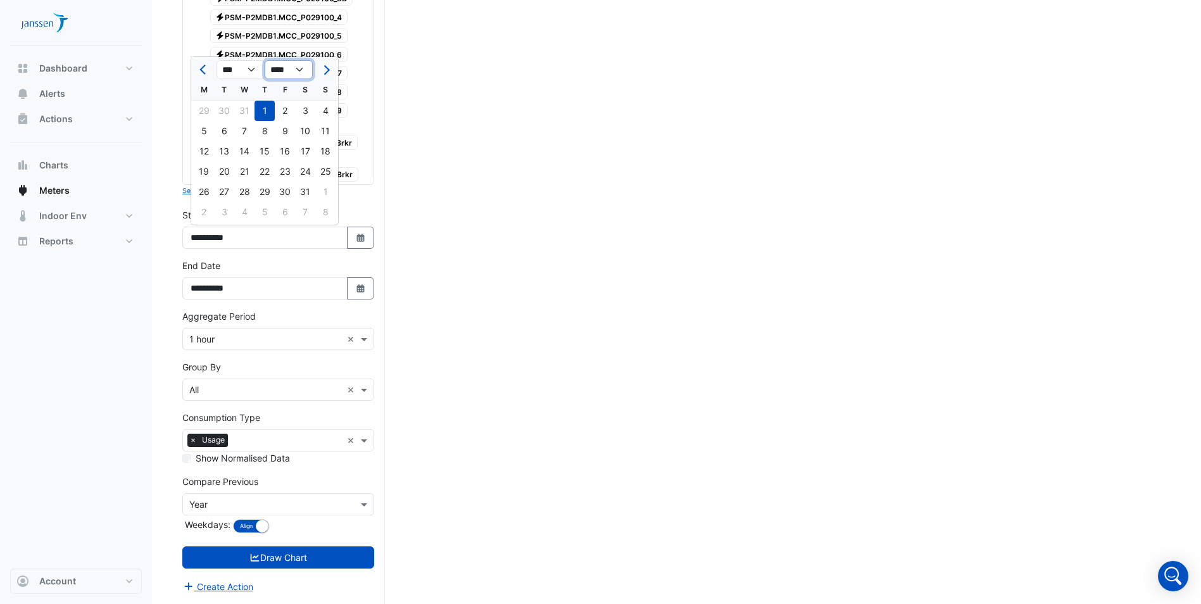
click at [296, 65] on select "**** **** **** **** **** **** **** **** **** **** **** ****" at bounding box center [289, 69] width 48 height 19
select select "****"
click at [265, 60] on select "**** **** **** **** **** **** **** **** **** **** **** ****" at bounding box center [289, 69] width 48 height 19
click at [282, 120] on div "1" at bounding box center [285, 111] width 20 height 20
type input "**********"
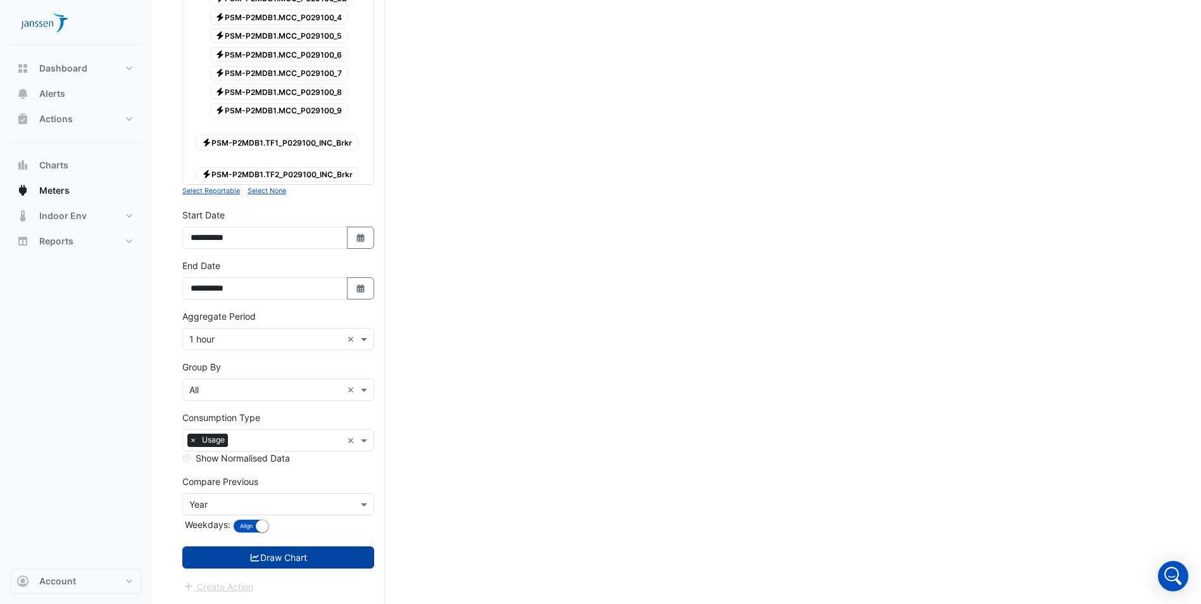
click at [334, 551] on button "Draw Chart" at bounding box center [278, 557] width 192 height 22
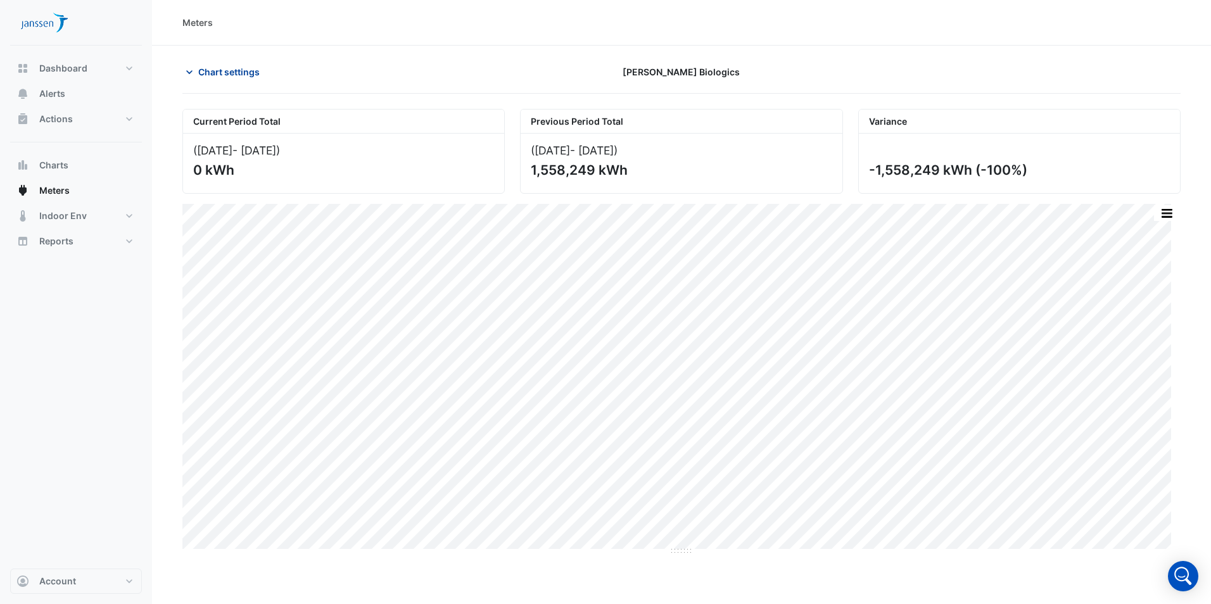
click at [229, 76] on span "Chart settings" at bounding box center [228, 71] width 61 height 13
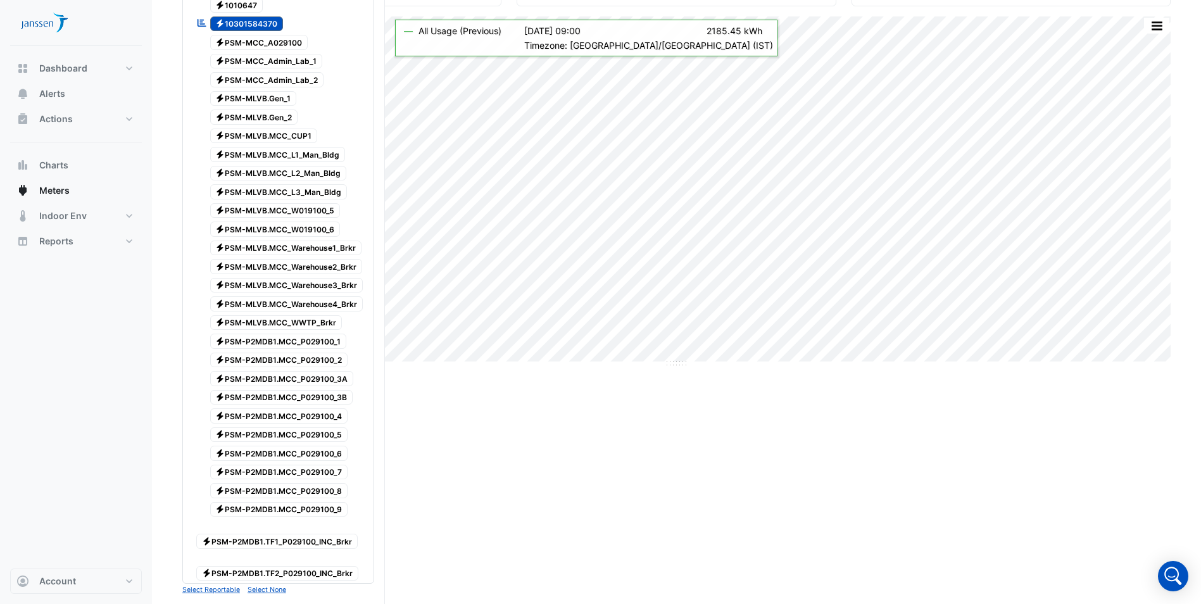
scroll to position [317, 0]
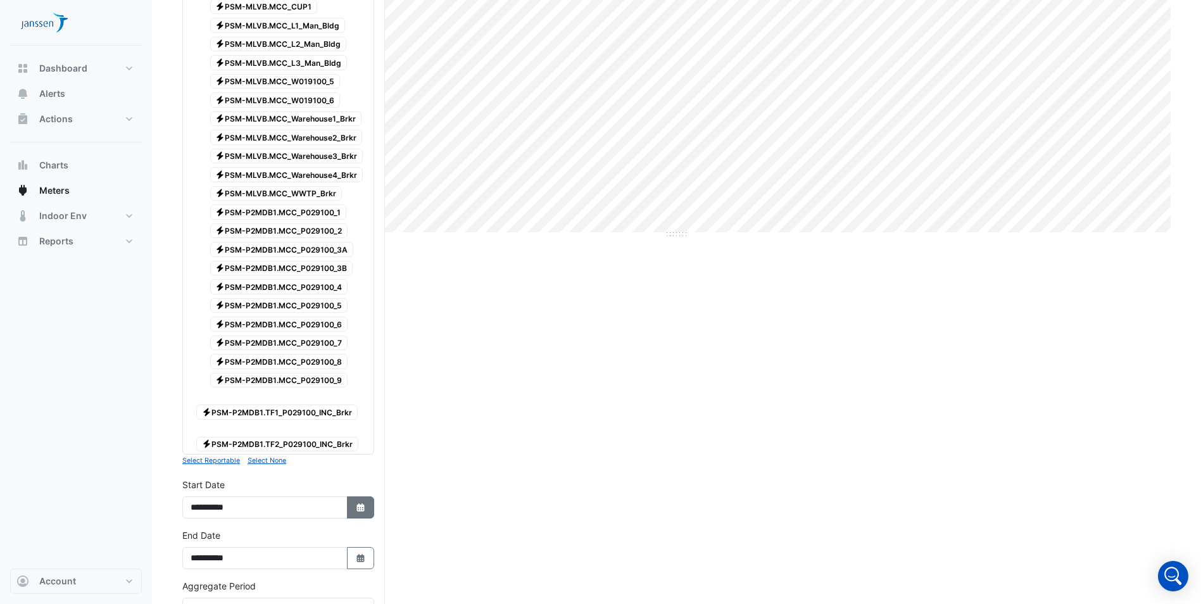
click at [358, 513] on button "Select Date" at bounding box center [361, 507] width 28 height 22
select select "*"
select select "****"
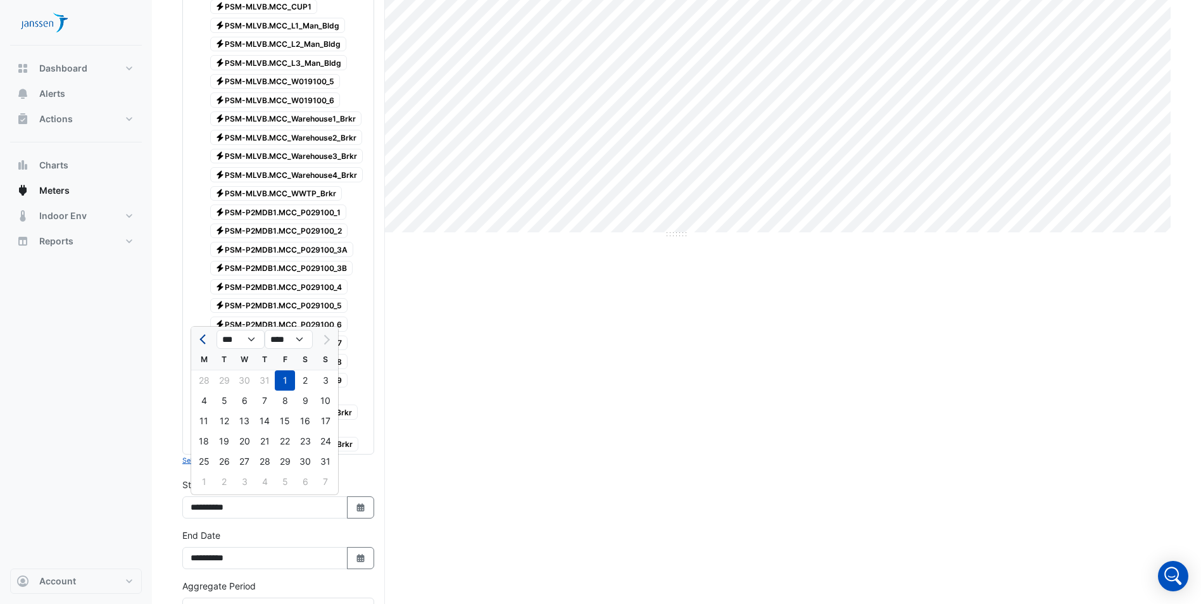
click at [203, 339] on span "Previous month" at bounding box center [203, 339] width 9 height 9
click at [322, 341] on span "Next month" at bounding box center [324, 339] width 9 height 9
select select "*"
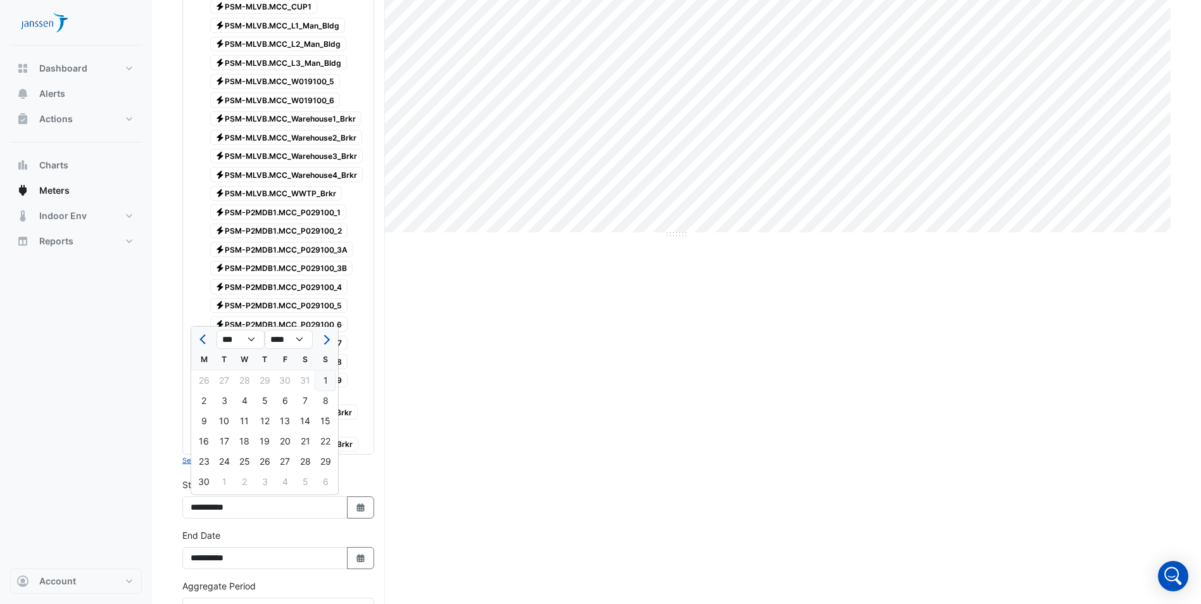
click at [323, 386] on div "1" at bounding box center [325, 380] width 20 height 20
type input "**********"
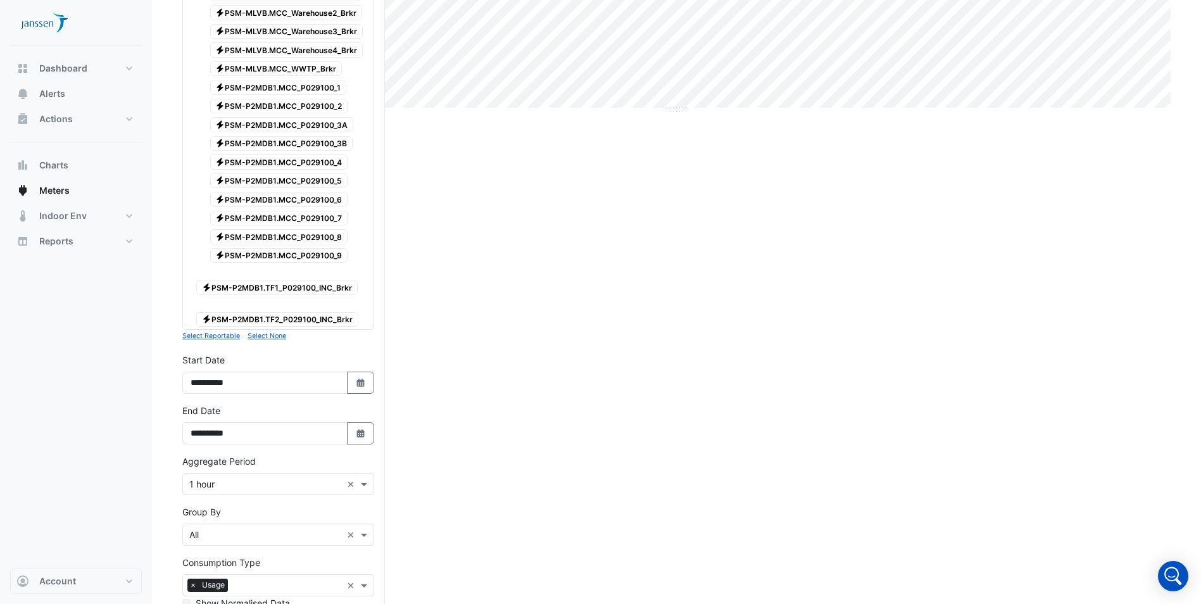
scroll to position [570, 0]
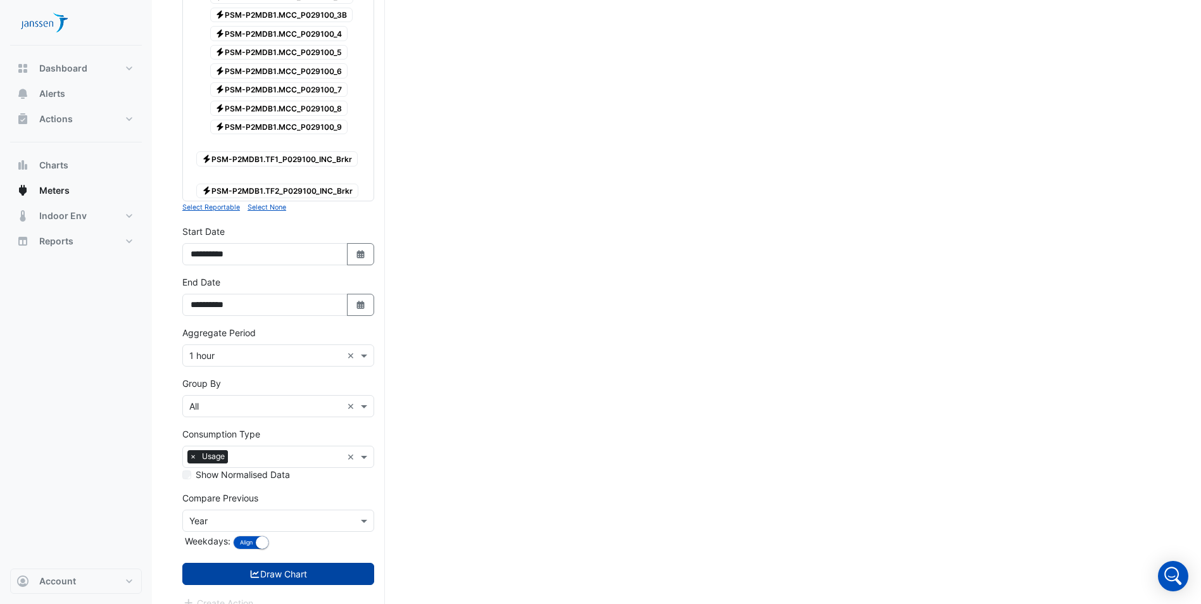
click at [325, 579] on button "Draw Chart" at bounding box center [278, 574] width 192 height 22
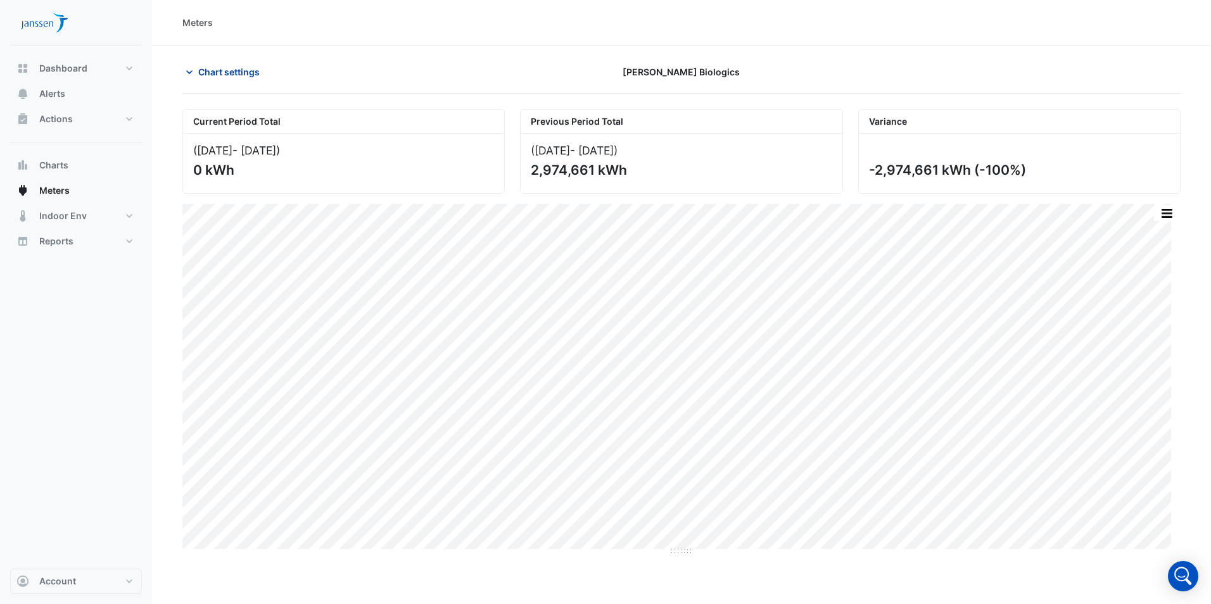
click at [220, 76] on span "Chart settings" at bounding box center [228, 71] width 61 height 13
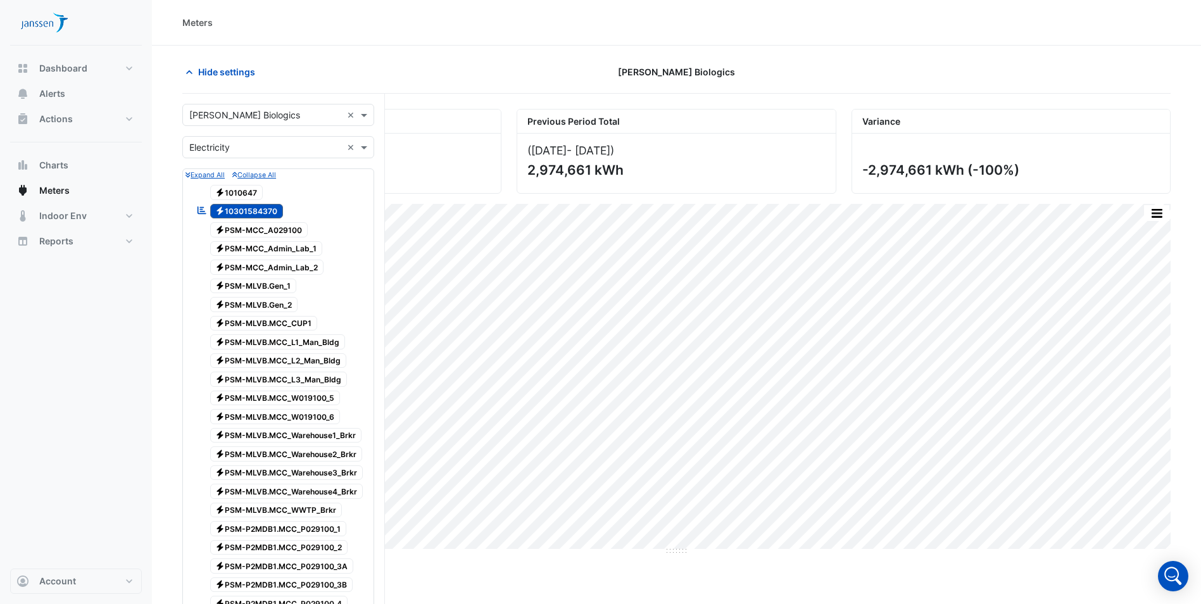
click at [206, 212] on icon "Reportable" at bounding box center [201, 210] width 11 height 9
click at [205, 212] on icon "Reportable" at bounding box center [201, 210] width 11 height 9
click at [203, 212] on icon "Reportable" at bounding box center [201, 210] width 11 height 9
click at [243, 189] on span "Electricity 1010647" at bounding box center [236, 192] width 53 height 15
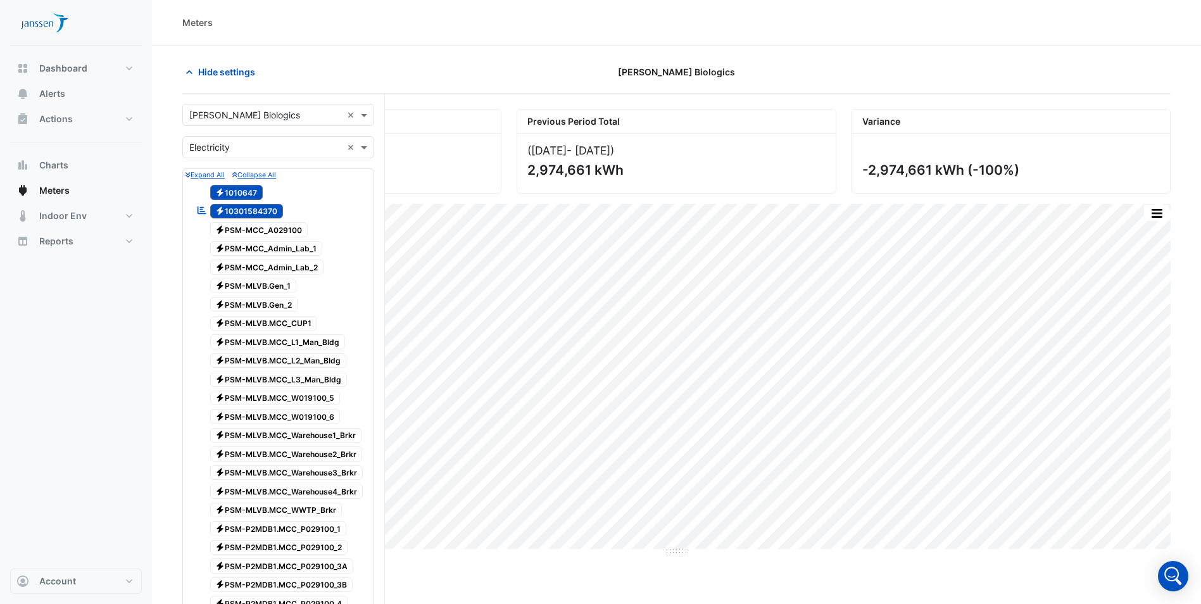
click at [241, 213] on span "Electricity 10301584370" at bounding box center [246, 211] width 73 height 15
click at [256, 197] on span "Electricity 1010647" at bounding box center [236, 192] width 53 height 15
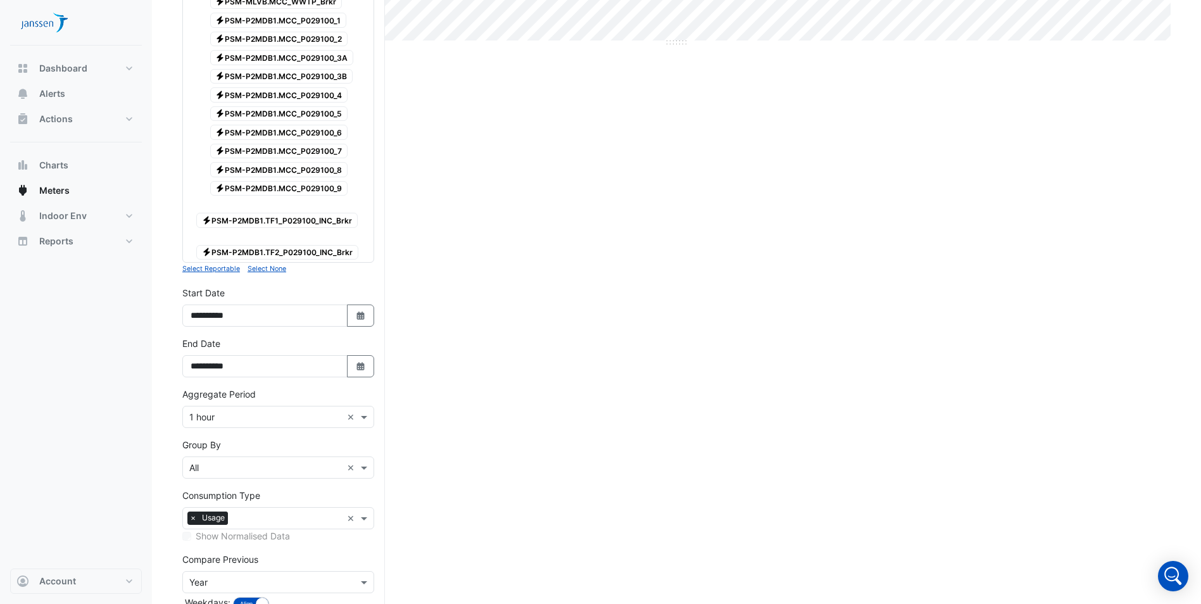
scroll to position [570, 0]
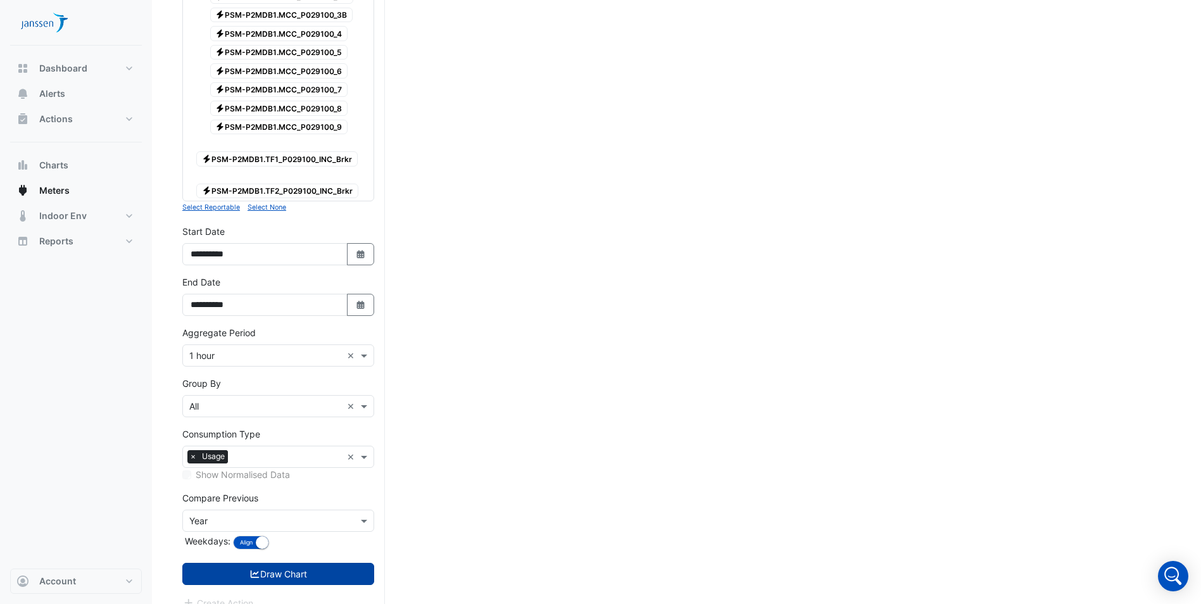
click at [225, 573] on button "Draw Chart" at bounding box center [278, 574] width 192 height 22
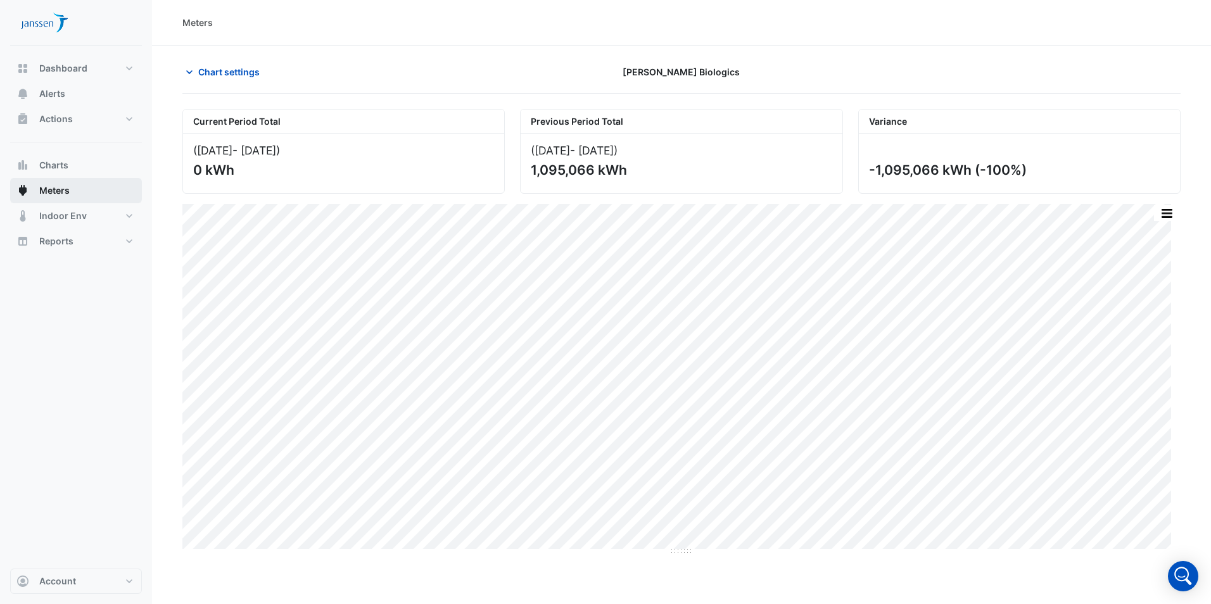
click at [120, 190] on button "Meters" at bounding box center [76, 190] width 132 height 25
